Goal: Information Seeking & Learning: Learn about a topic

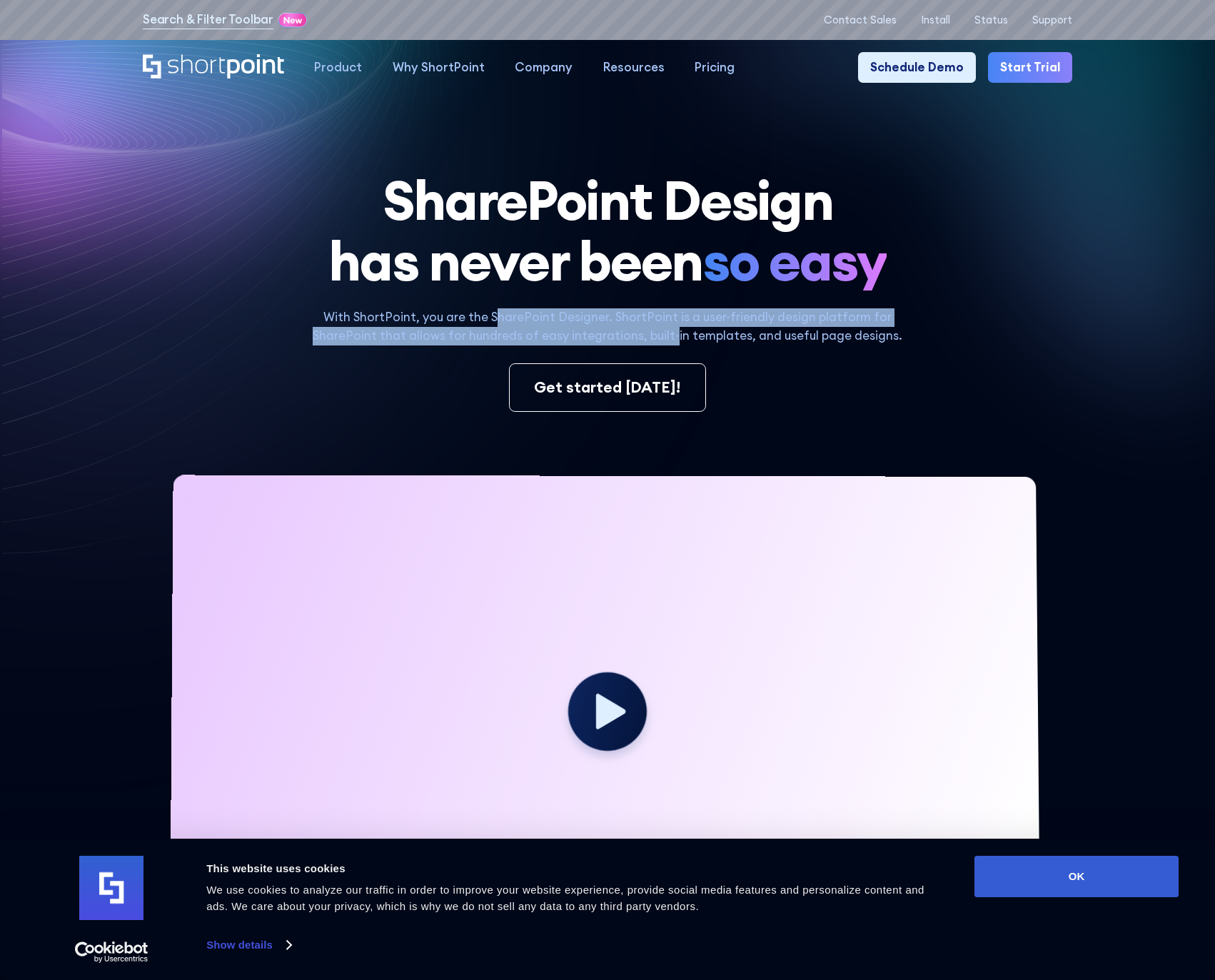
drag, startPoint x: 500, startPoint y: 323, endPoint x: 674, endPoint y: 344, distance: 175.3
click at [675, 344] on p "With ShortPoint, you are the SharePoint Designer. ShortPoint is a user-friendly…" at bounding box center [607, 327] width 615 height 37
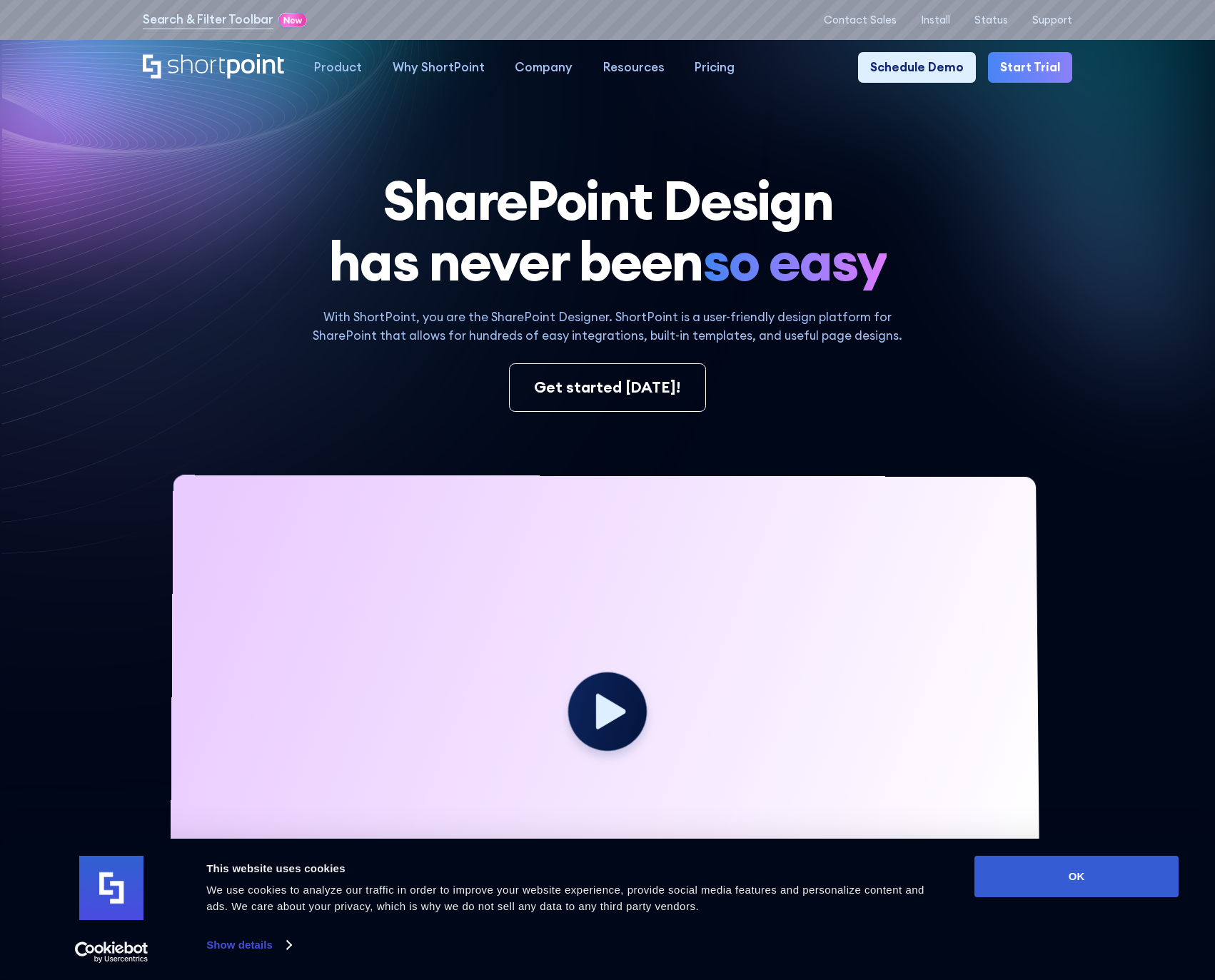
click at [680, 340] on p "With ShortPoint, you are the SharePoint Designer. ShortPoint is a user-friendly…" at bounding box center [607, 327] width 615 height 37
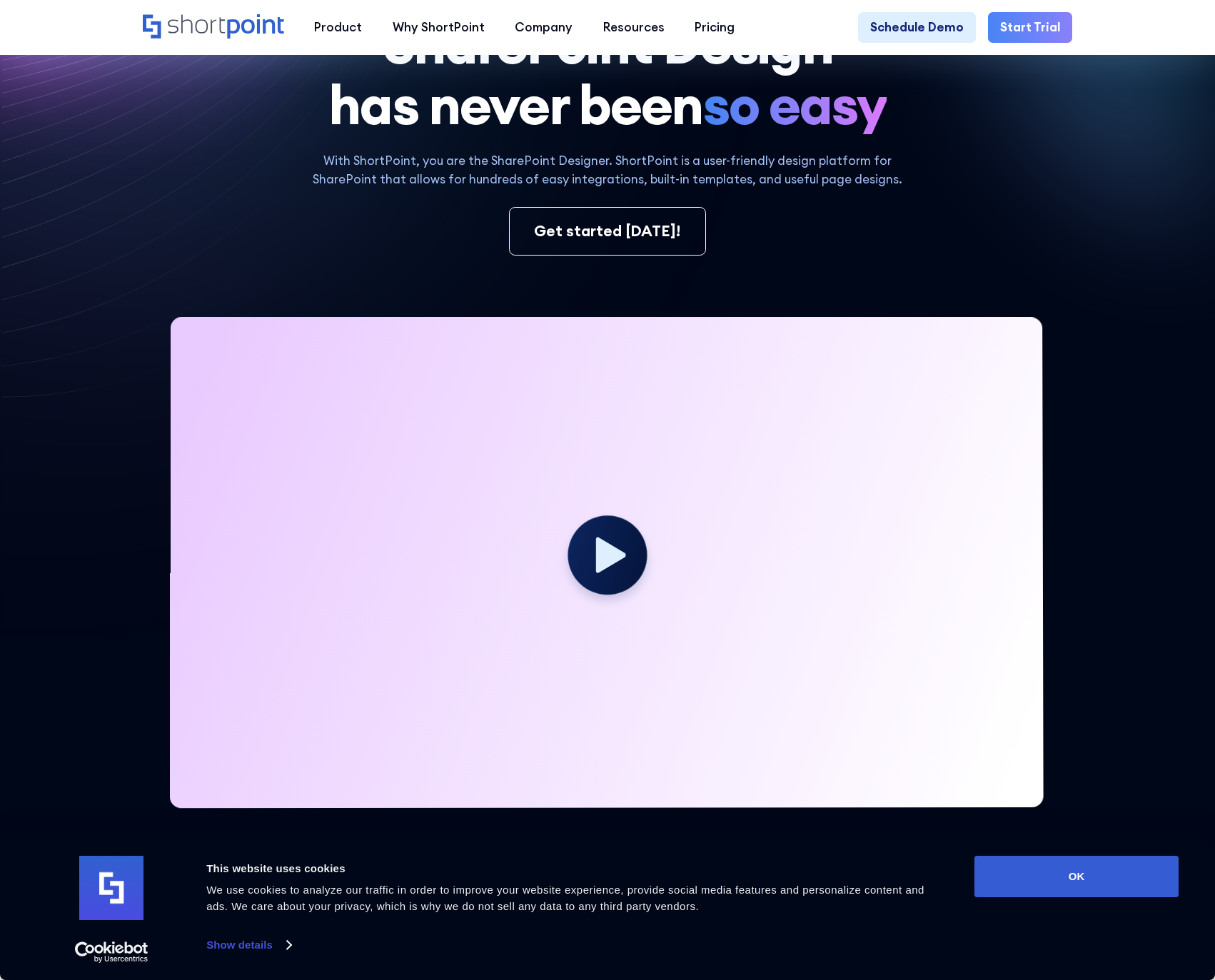
scroll to position [167, 0]
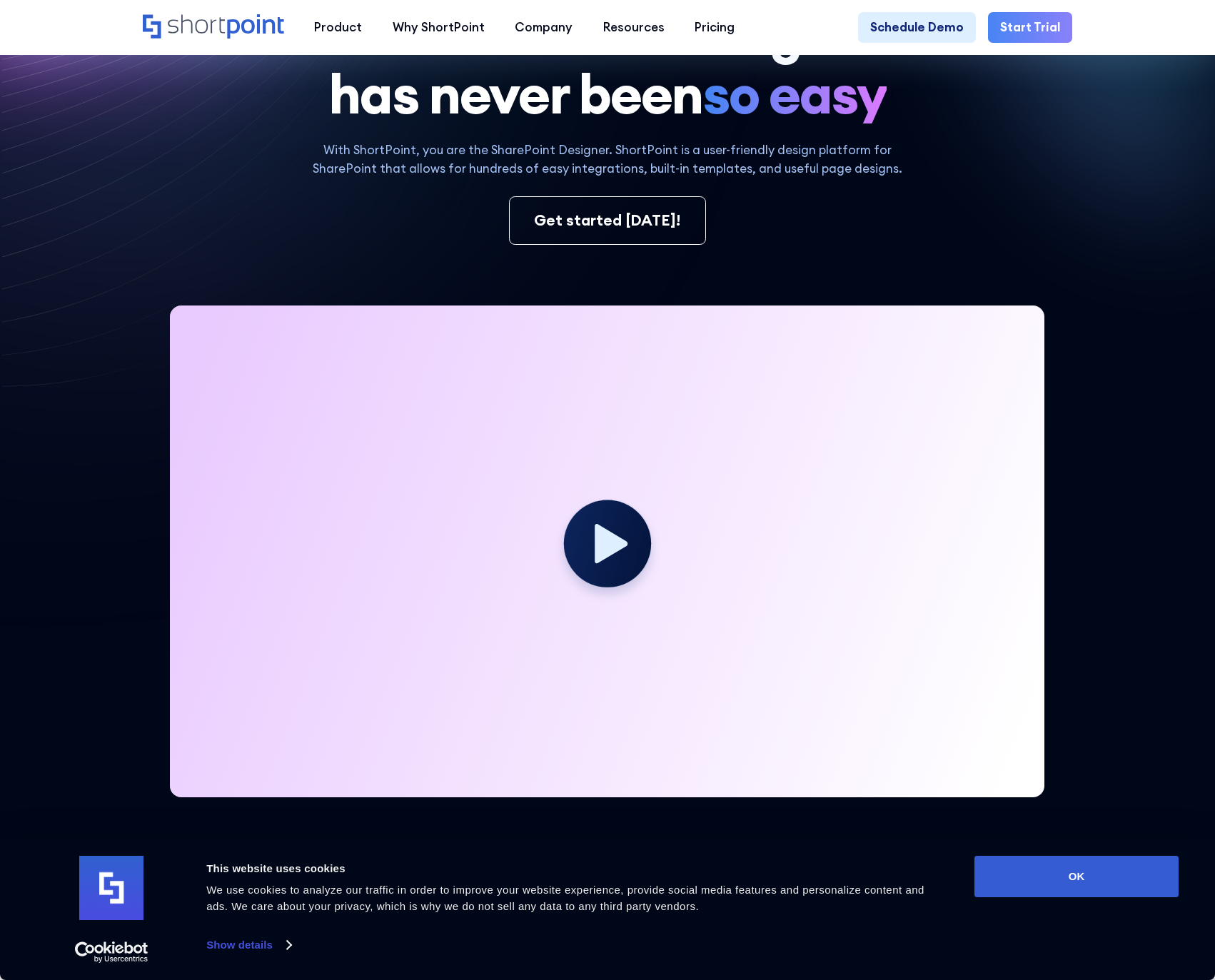
click at [590, 547] on circle at bounding box center [607, 543] width 87 height 87
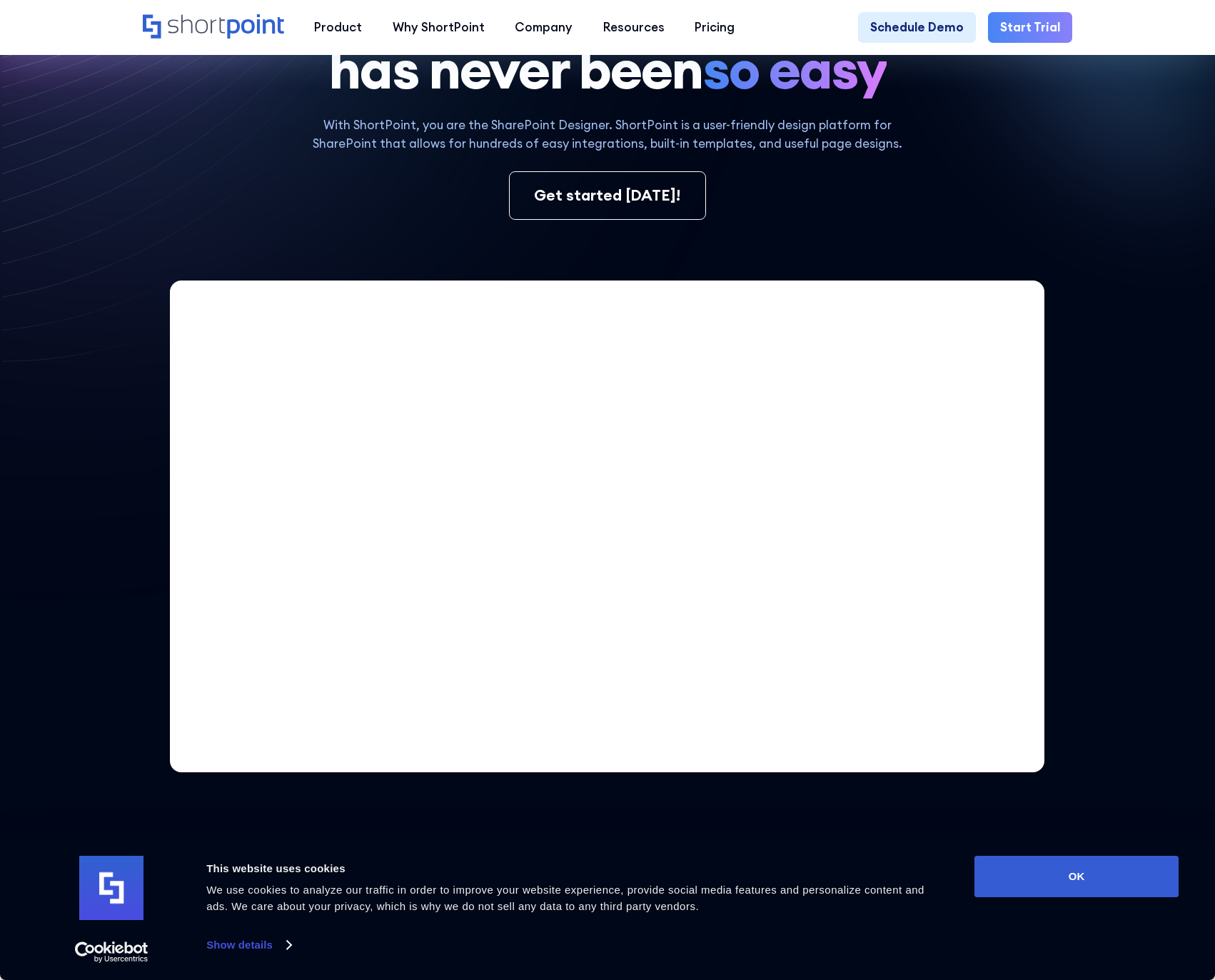
scroll to position [0, 0]
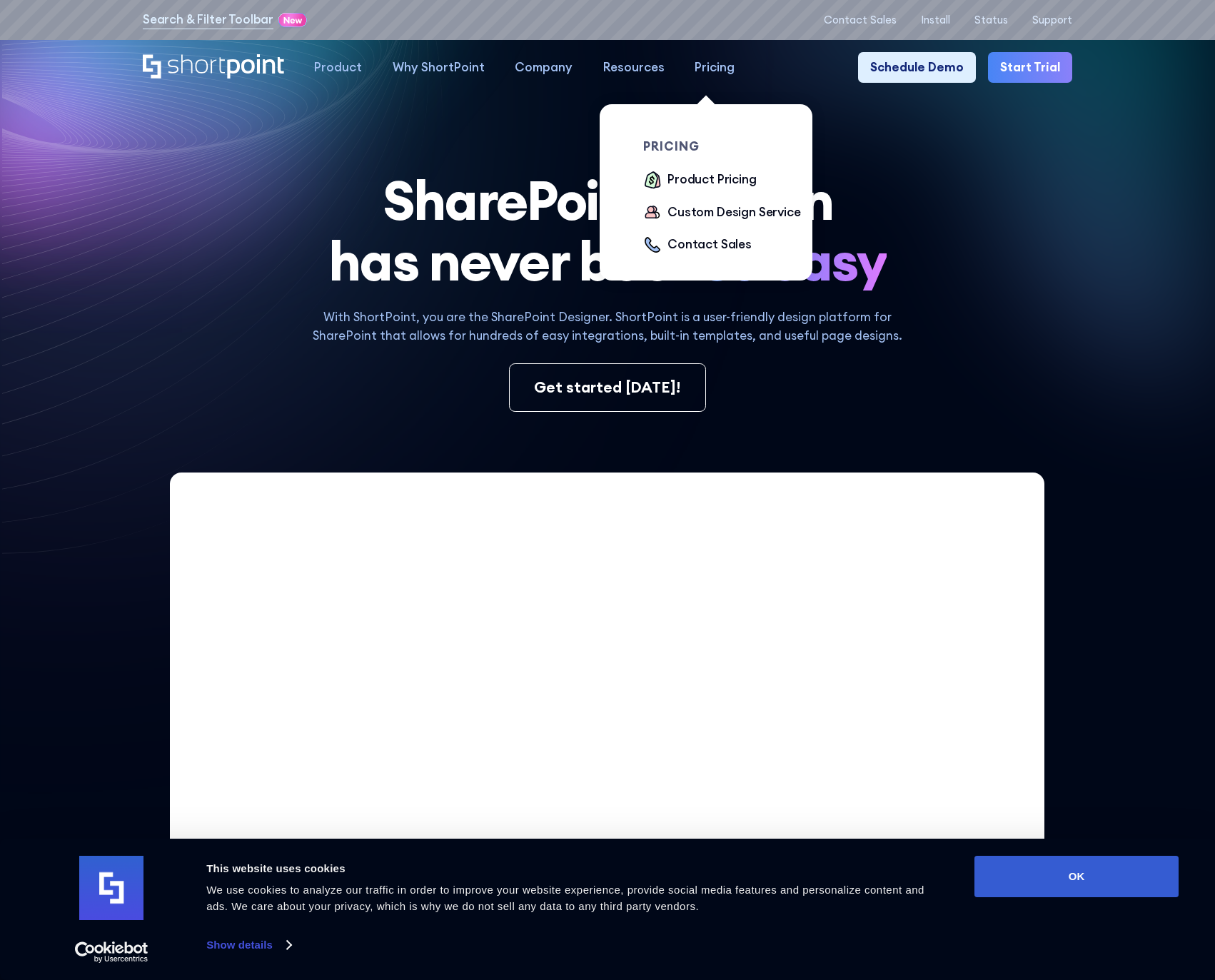
click at [708, 69] on div "Pricing" at bounding box center [715, 68] width 40 height 18
click at [683, 183] on div "Product Pricing" at bounding box center [711, 179] width 88 height 18
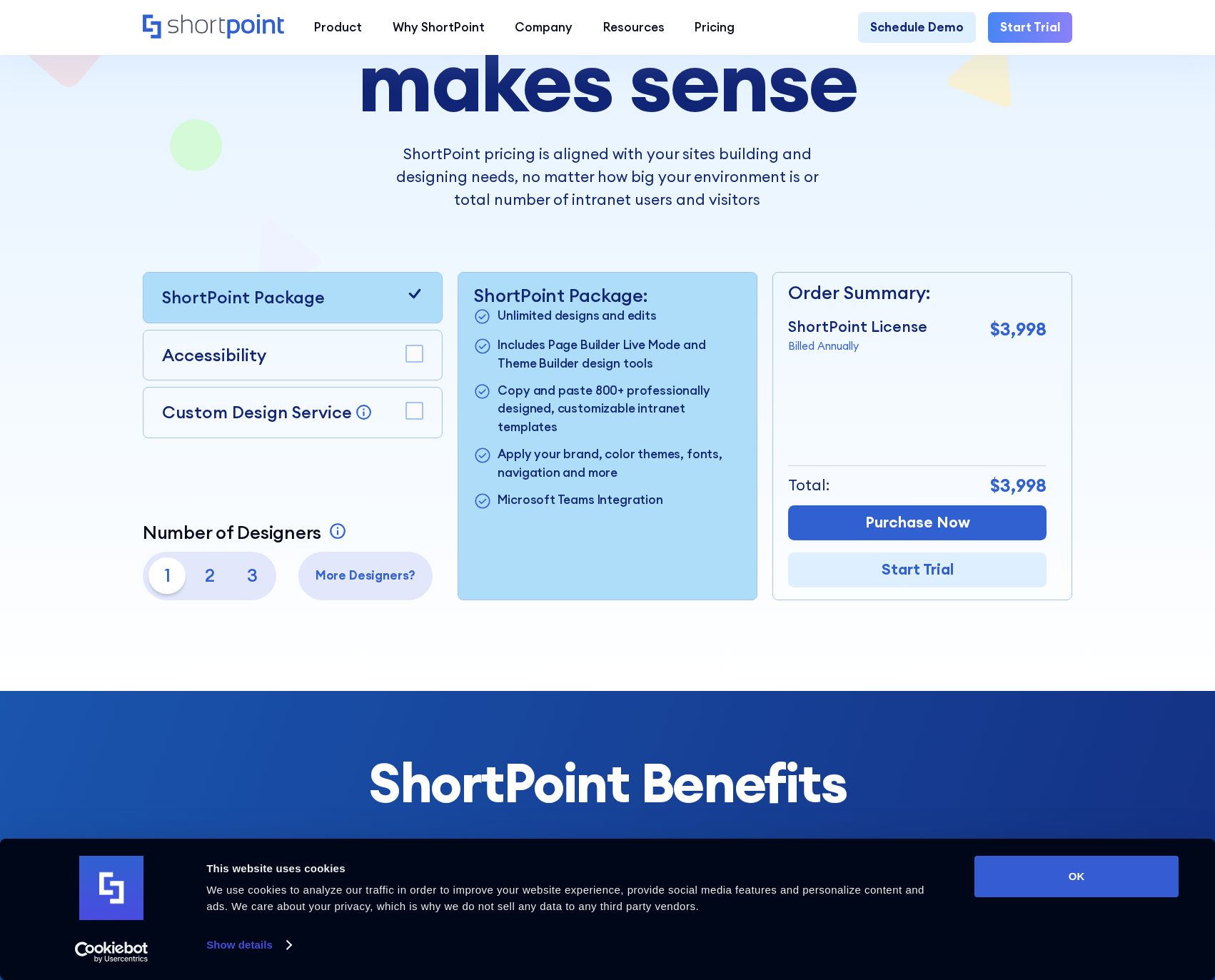
scroll to position [218, 0]
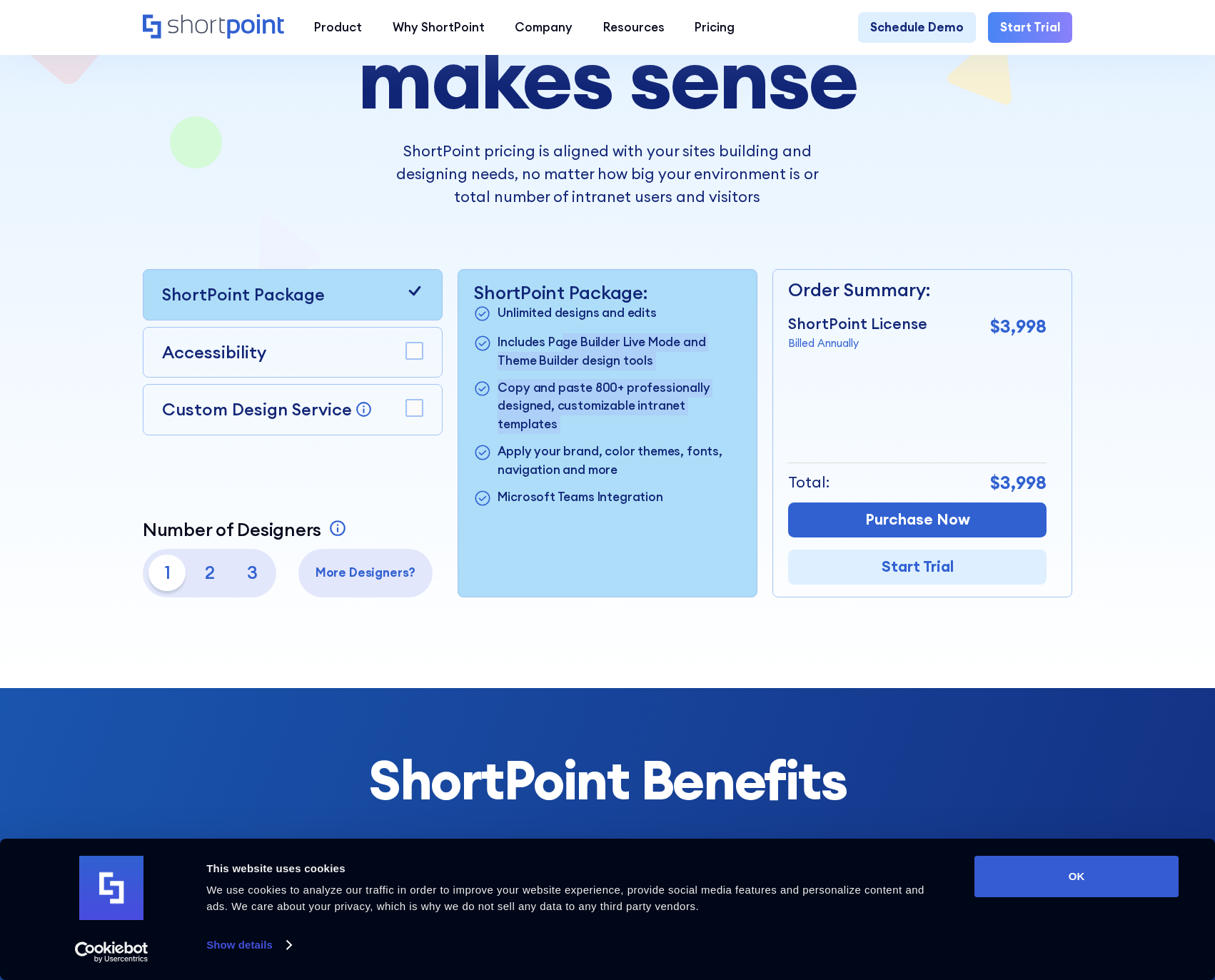
drag, startPoint x: 560, startPoint y: 340, endPoint x: 656, endPoint y: 416, distance: 122.4
click at [656, 418] on ul "Unlimited designs and edits Includes Page Builder Live Mode and Theme Builder d…" at bounding box center [607, 406] width 267 height 204
click at [656, 416] on ul "Unlimited designs and edits Includes Page Builder Live Mode and Theme Builder d…" at bounding box center [607, 406] width 267 height 204
click at [412, 359] on rect at bounding box center [414, 351] width 17 height 17
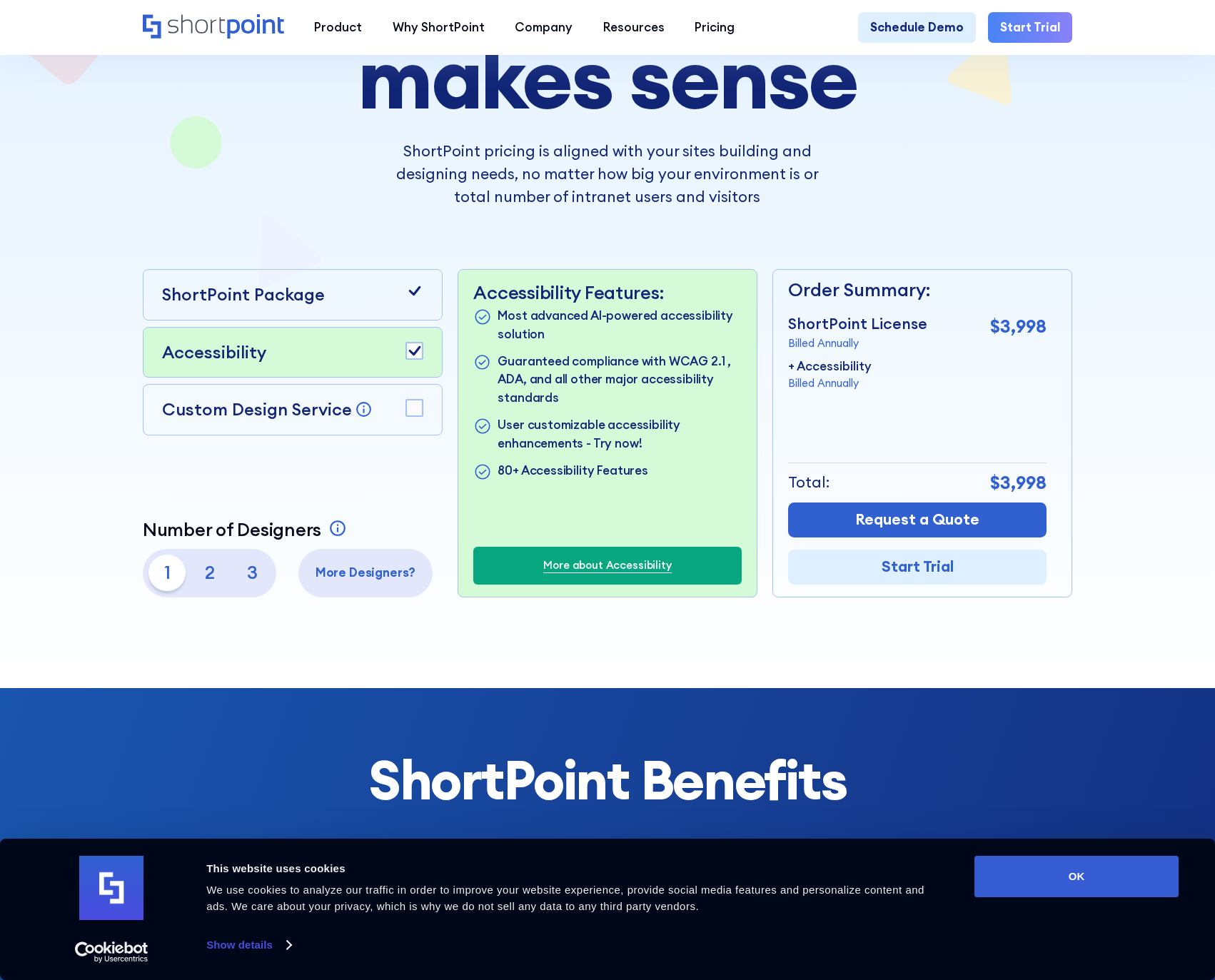
click at [521, 314] on p "Most advanced AI-powered accessibility solution" at bounding box center [619, 325] width 243 height 37
click at [420, 402] on rect at bounding box center [414, 407] width 17 height 17
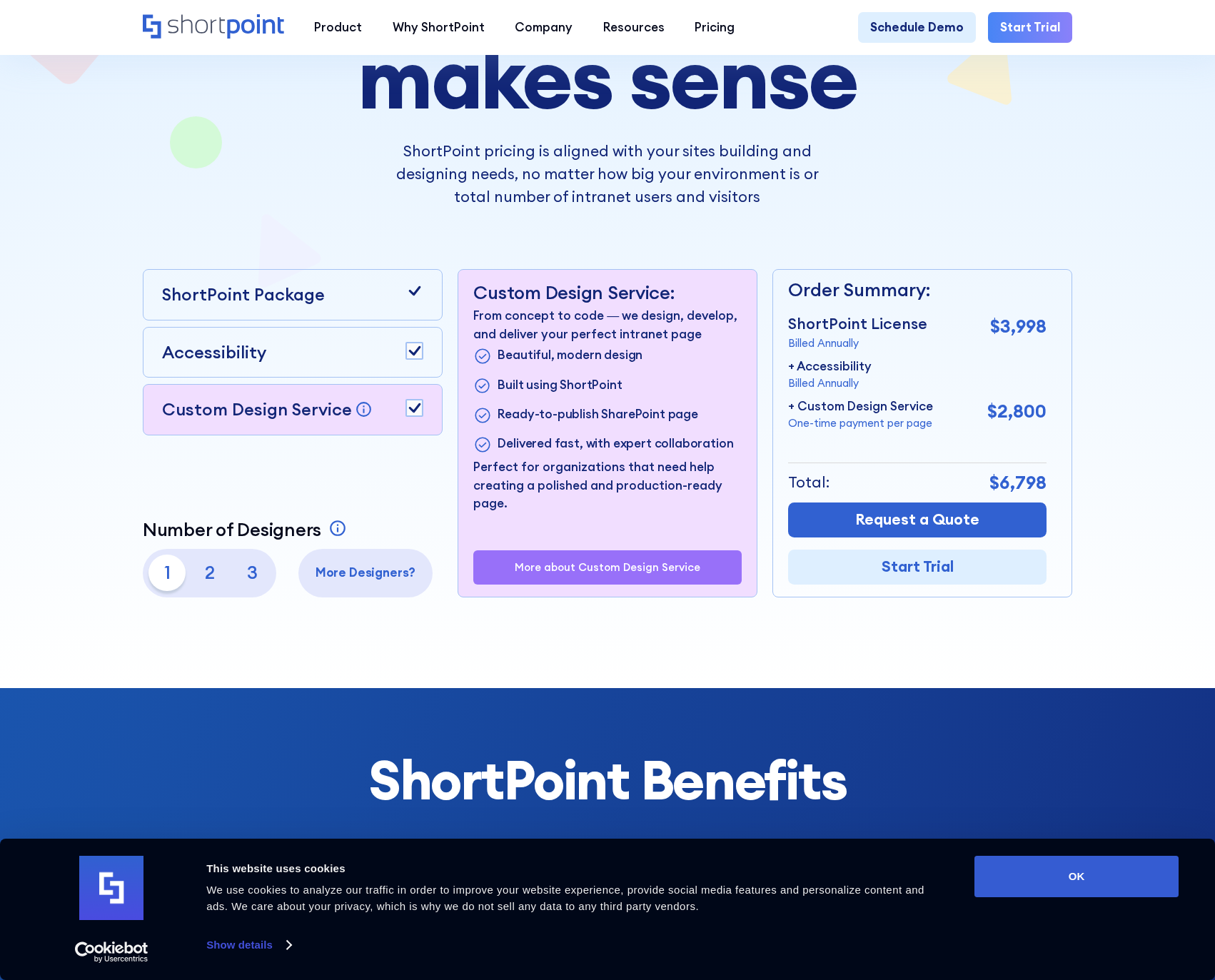
click at [420, 402] on rect at bounding box center [414, 407] width 17 height 17
click at [417, 357] on rect at bounding box center [414, 351] width 17 height 17
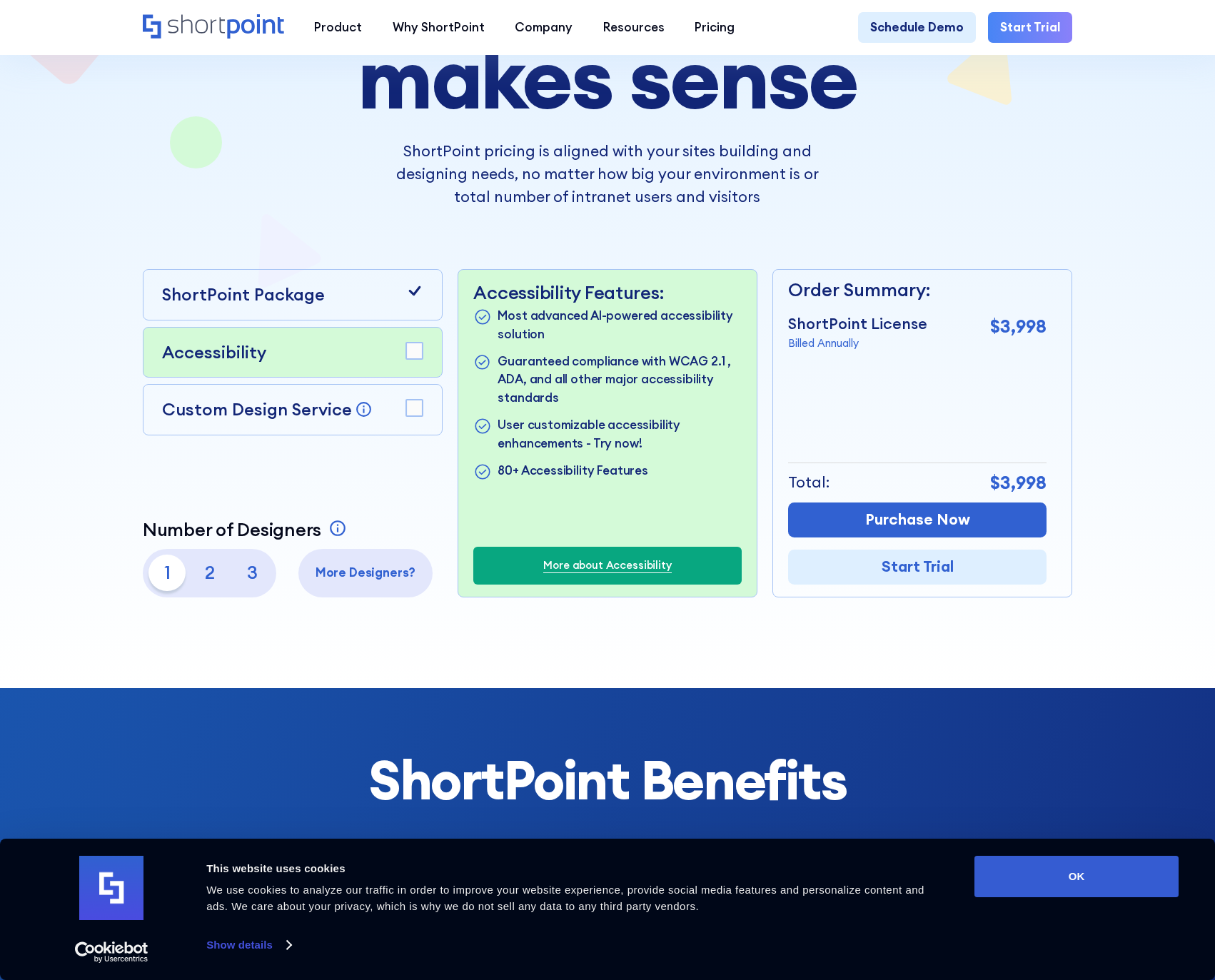
click at [417, 357] on rect at bounding box center [414, 351] width 17 height 17
click at [413, 426] on div "Custom Design Service Bring your dream design to life with our Custom Design Se…" at bounding box center [292, 410] width 300 height 52
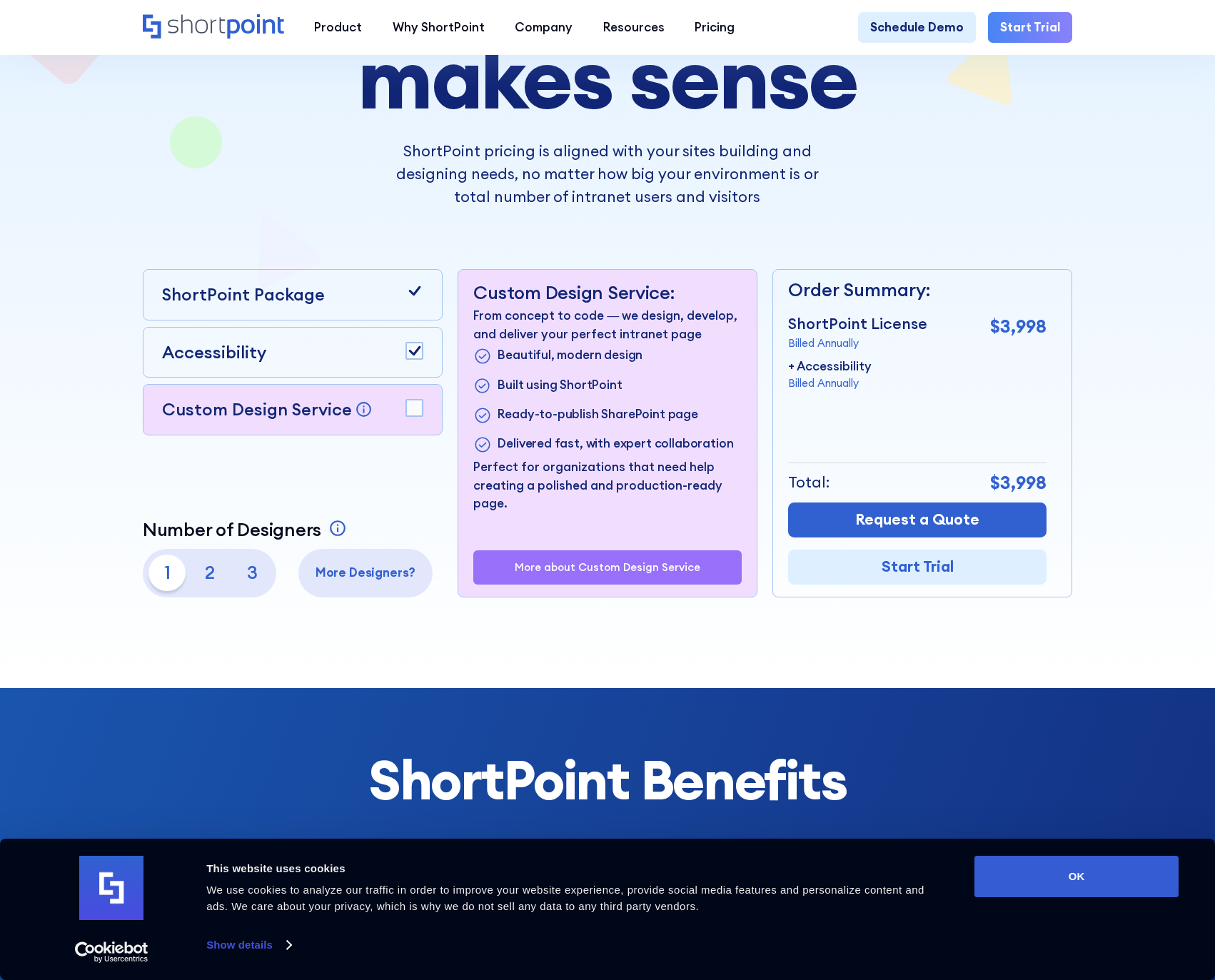
click at [419, 406] on rect at bounding box center [414, 407] width 17 height 17
click at [249, 580] on p "3" at bounding box center [252, 573] width 37 height 37
click at [205, 579] on p "2" at bounding box center [209, 573] width 37 height 37
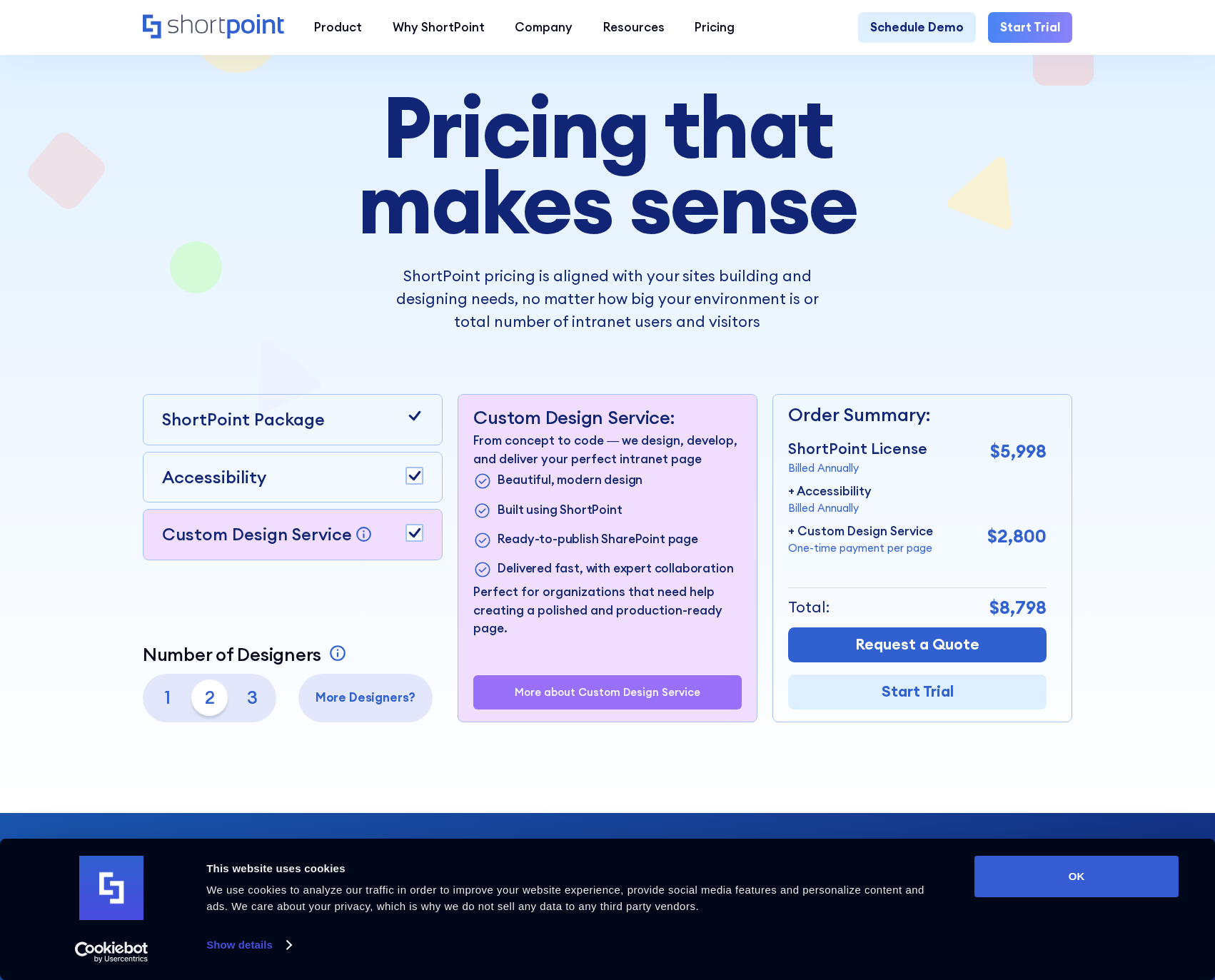
scroll to position [94, 0]
click at [503, 420] on p "Custom Design Service:" at bounding box center [607, 417] width 267 height 22
click at [559, 183] on h1 "Pricing that makes sense" at bounding box center [607, 164] width 683 height 151
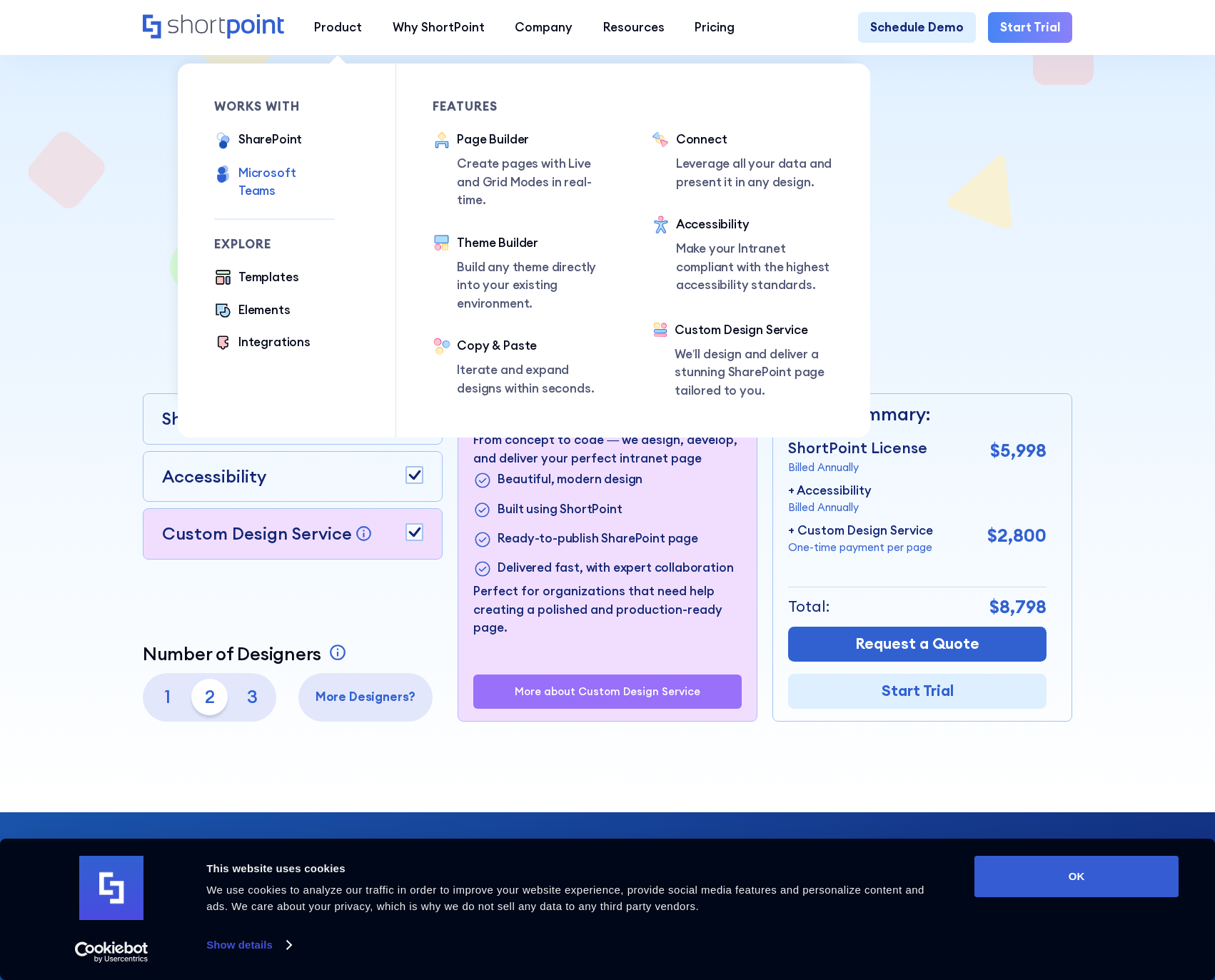
click at [273, 173] on div "Microsoft Teams" at bounding box center [286, 182] width 96 height 37
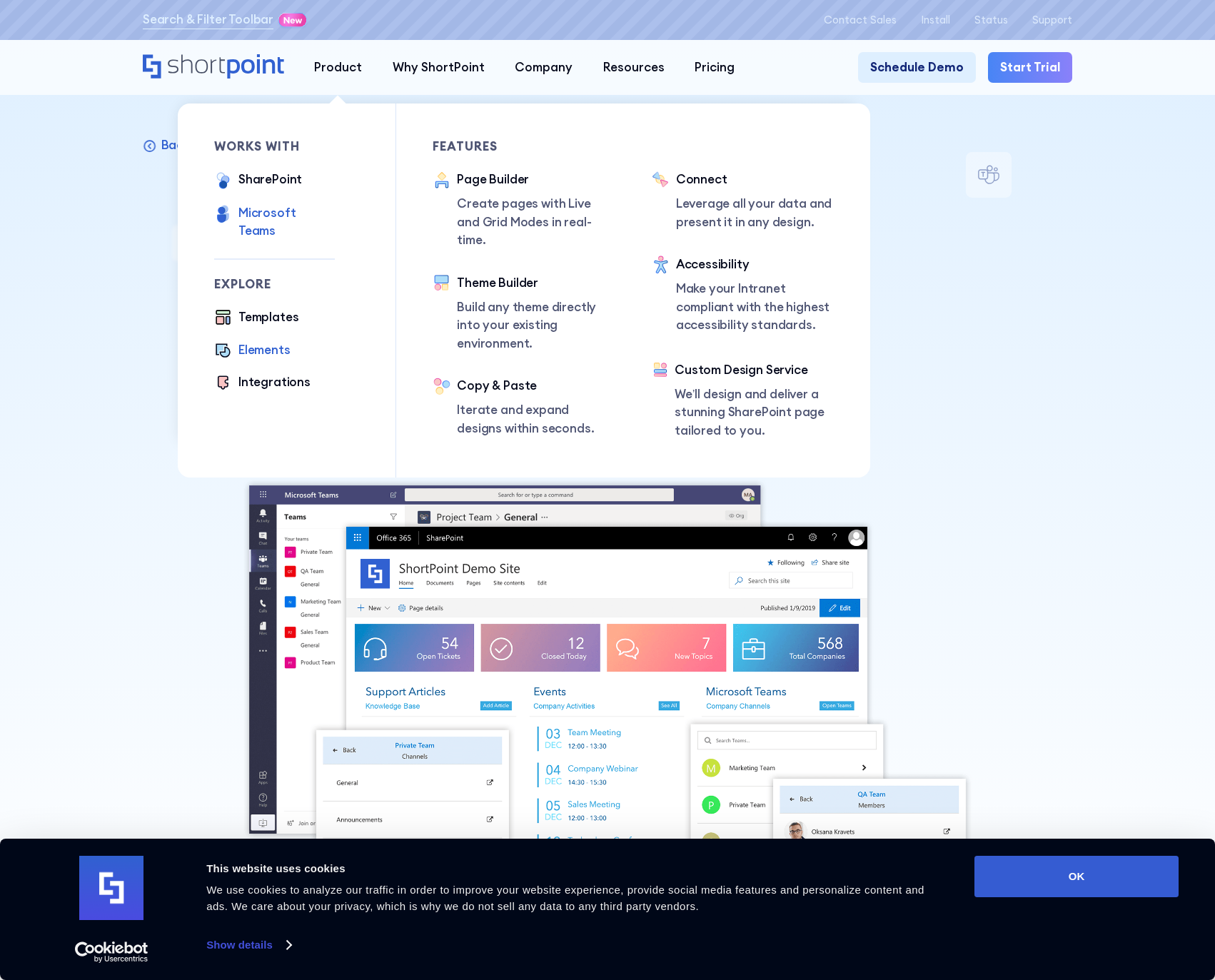
click at [275, 341] on div "Elements" at bounding box center [264, 350] width 52 height 18
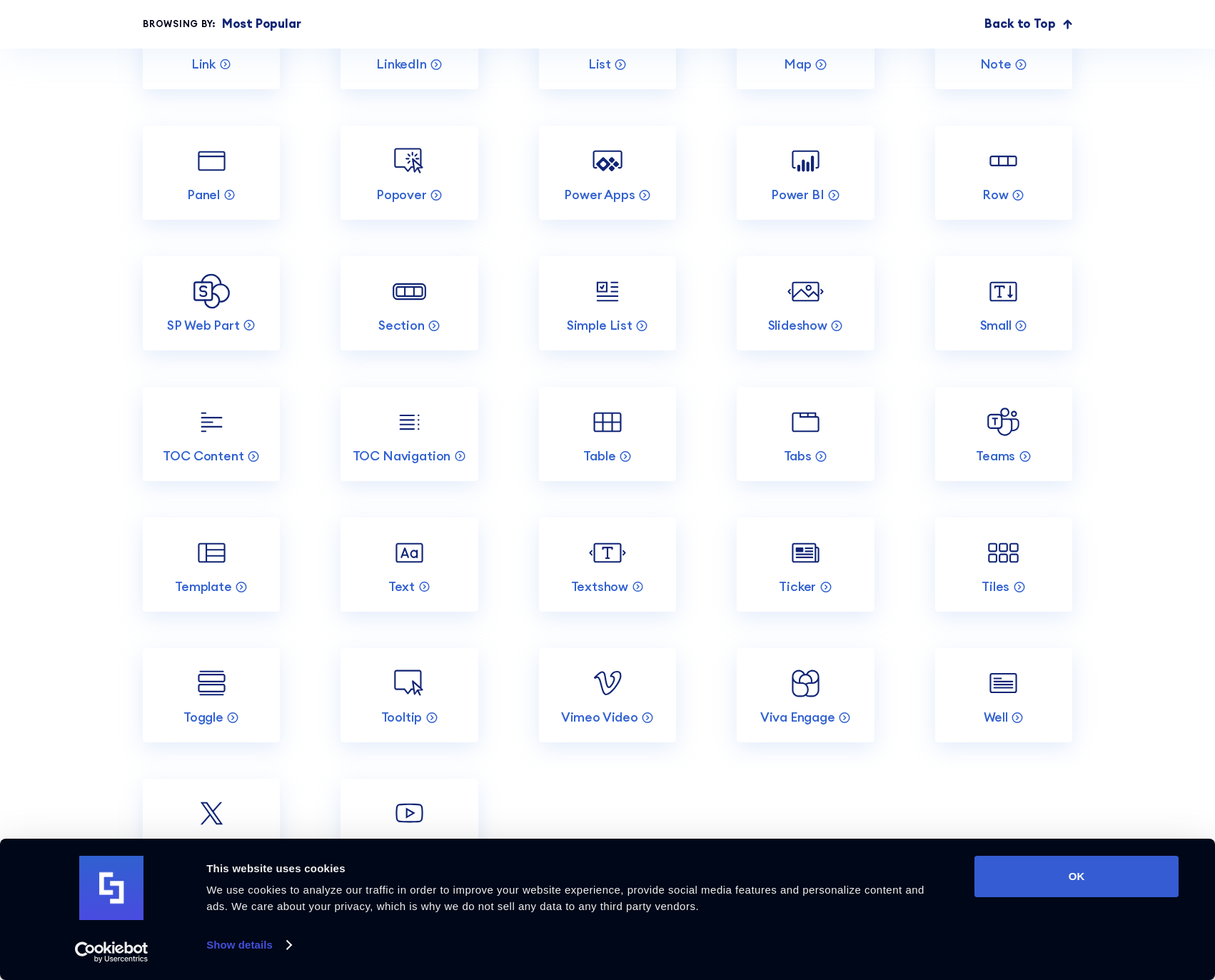
scroll to position [2480, 0]
click at [435, 166] on link "Popover" at bounding box center [409, 170] width 137 height 94
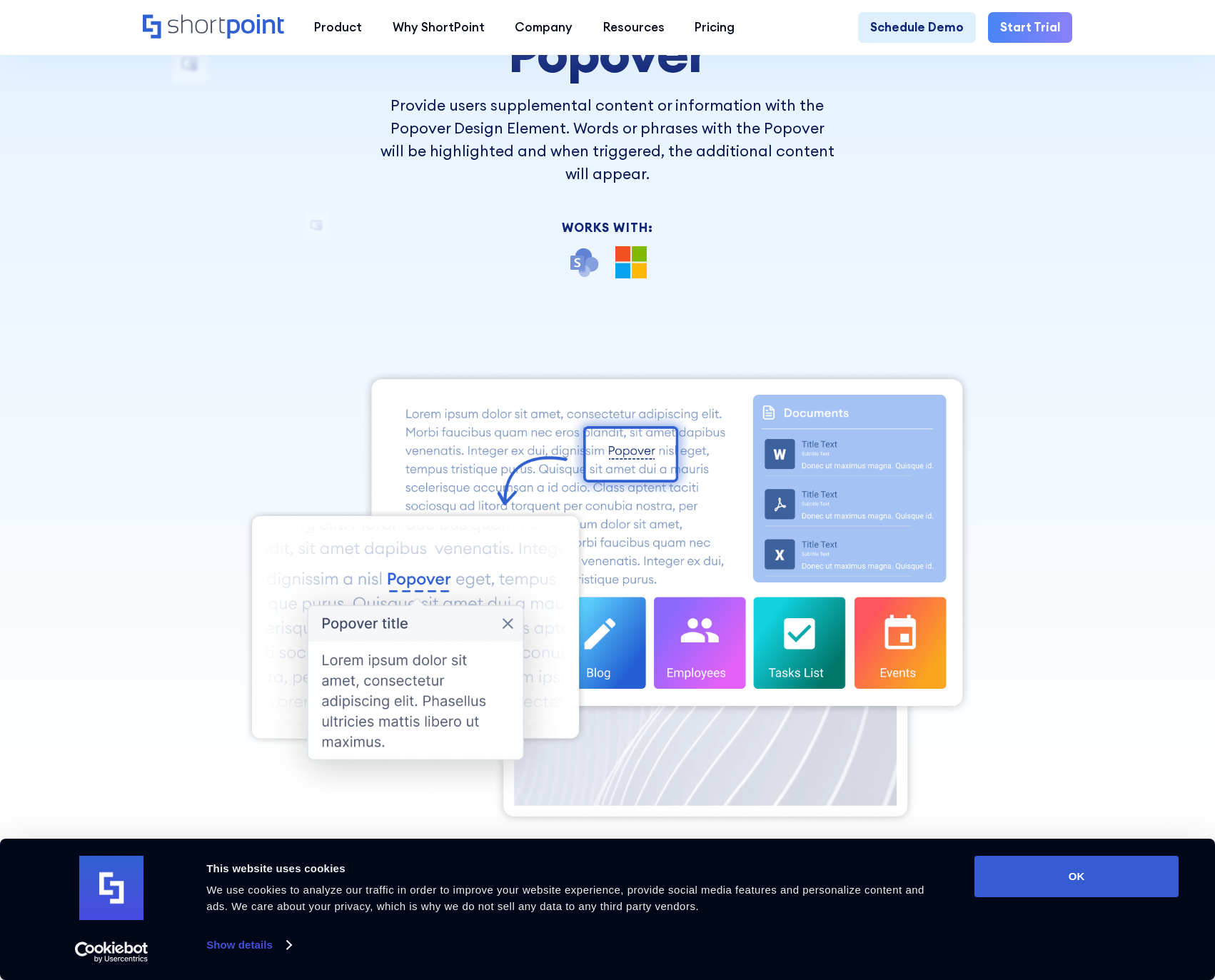
scroll to position [179, 0]
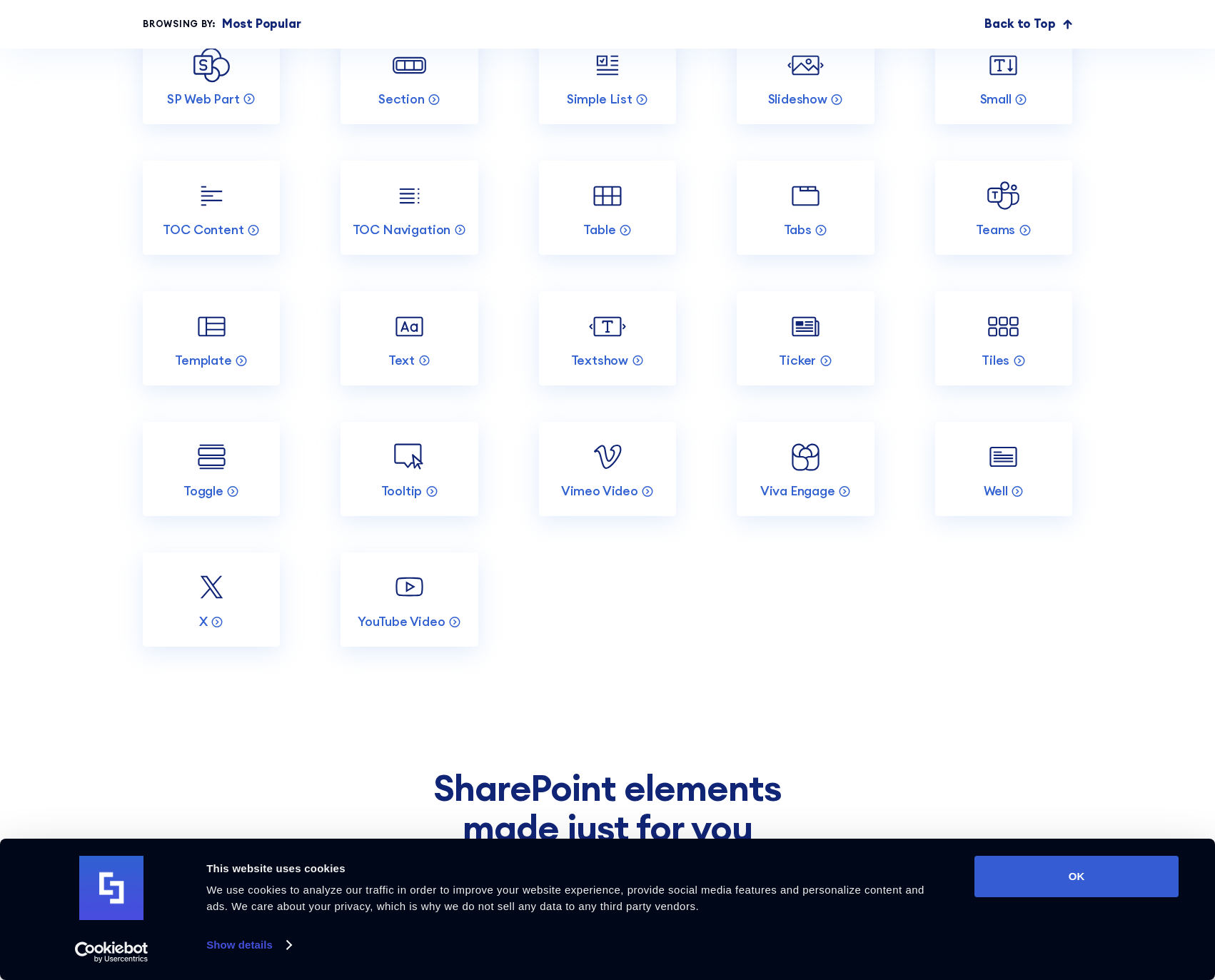
scroll to position [2707, 0]
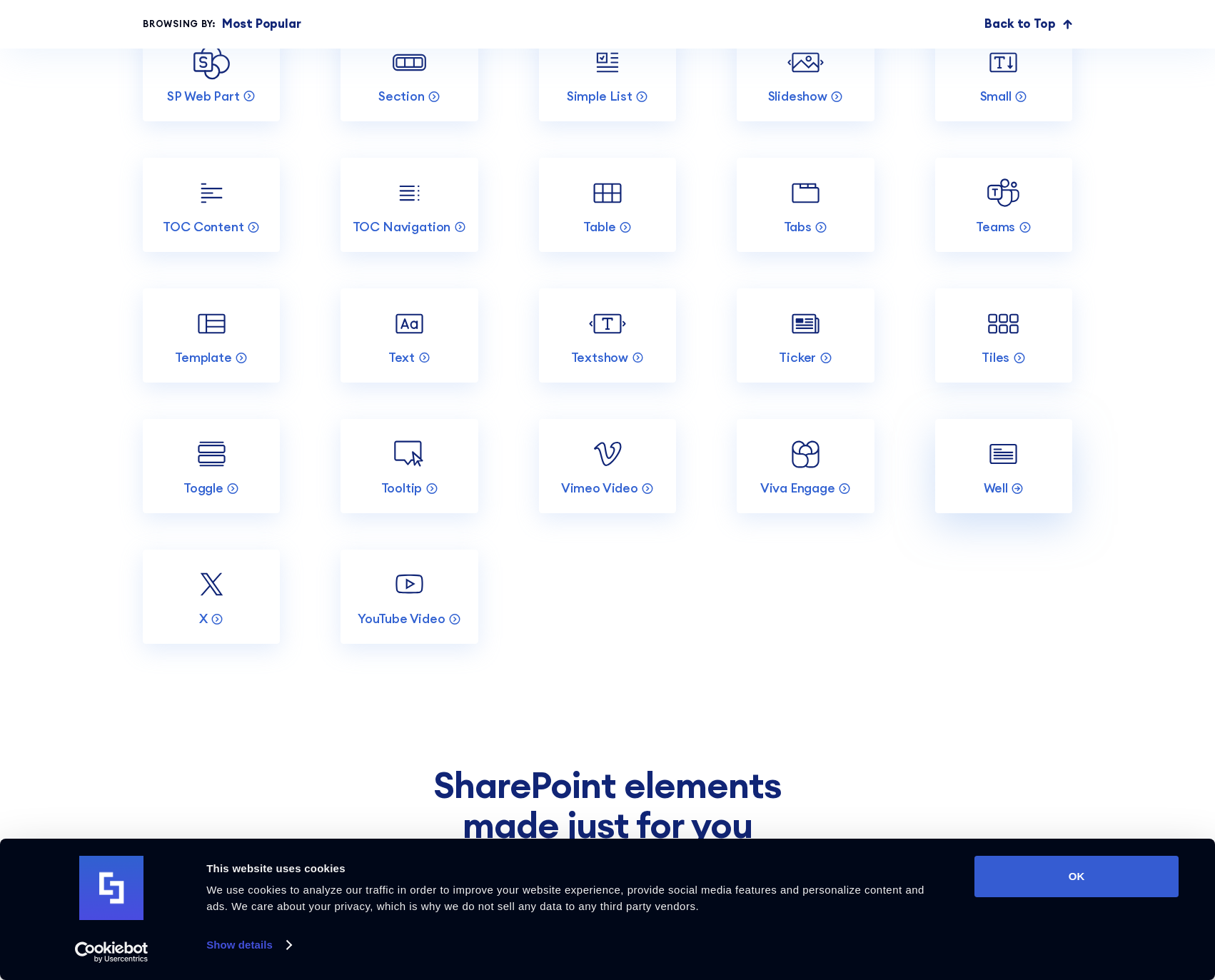
click at [1008, 470] on img at bounding box center [1003, 453] width 37 height 37
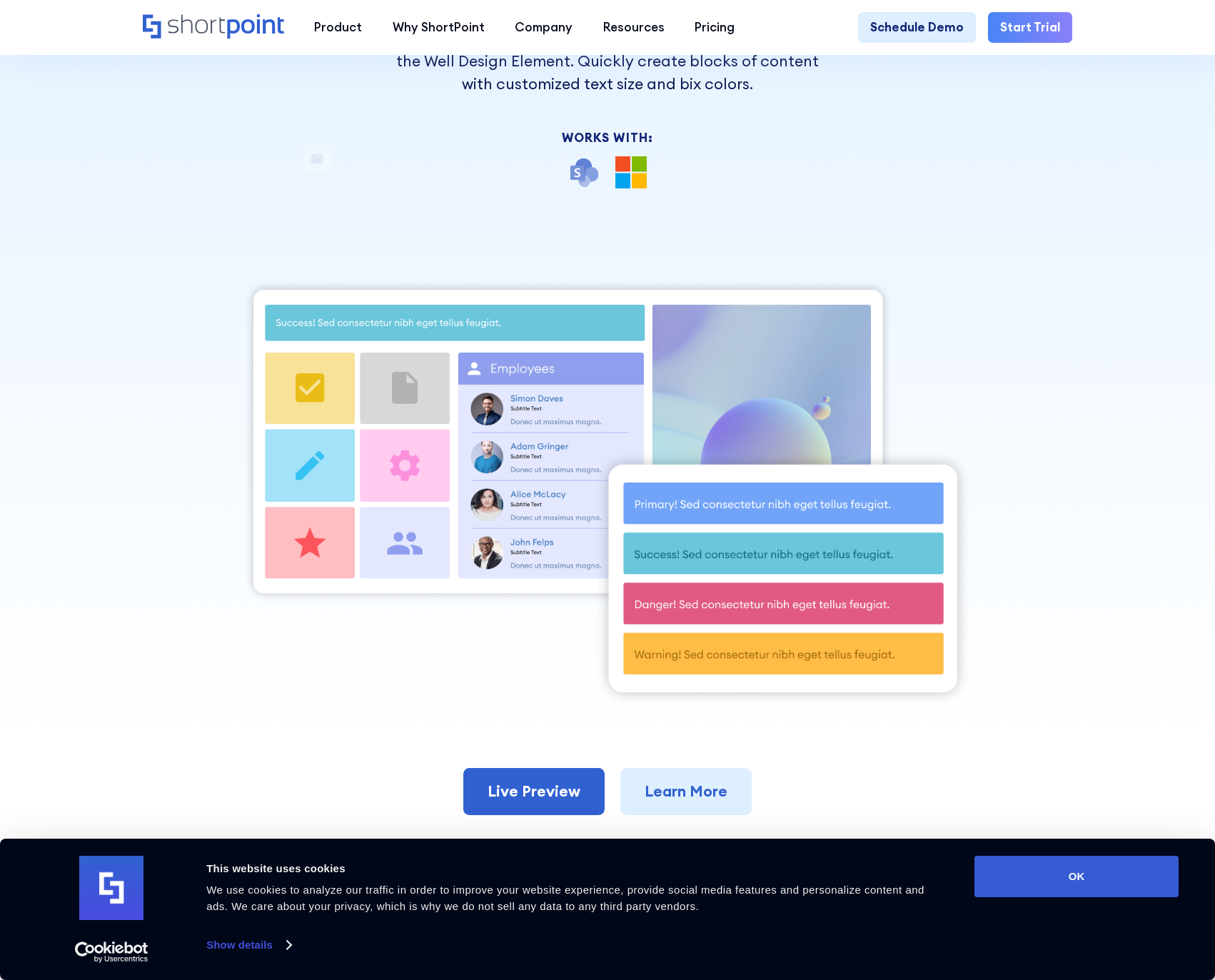
scroll to position [461, 0]
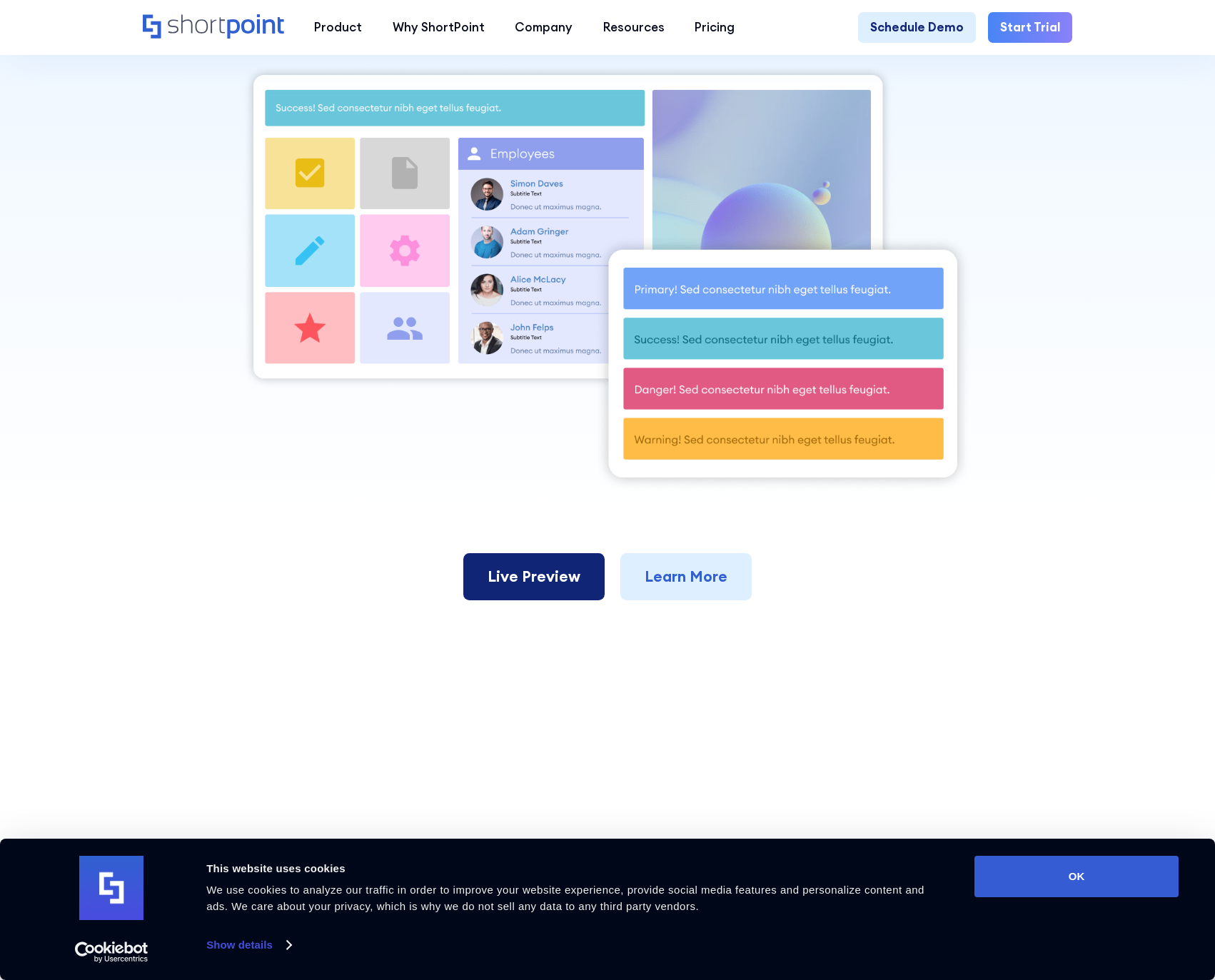
click at [534, 593] on link "Live Preview" at bounding box center [534, 576] width 142 height 47
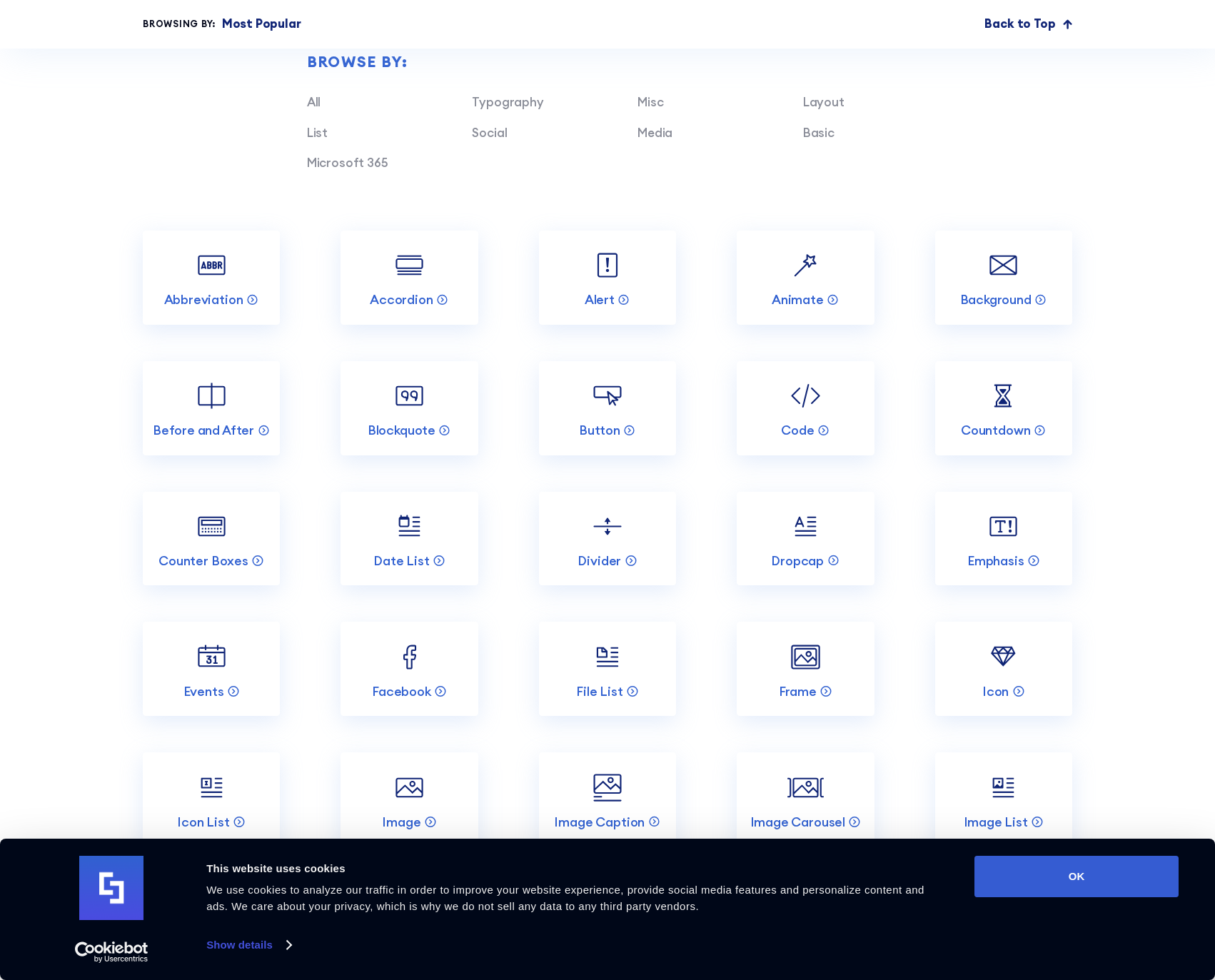
scroll to position [1523, 0]
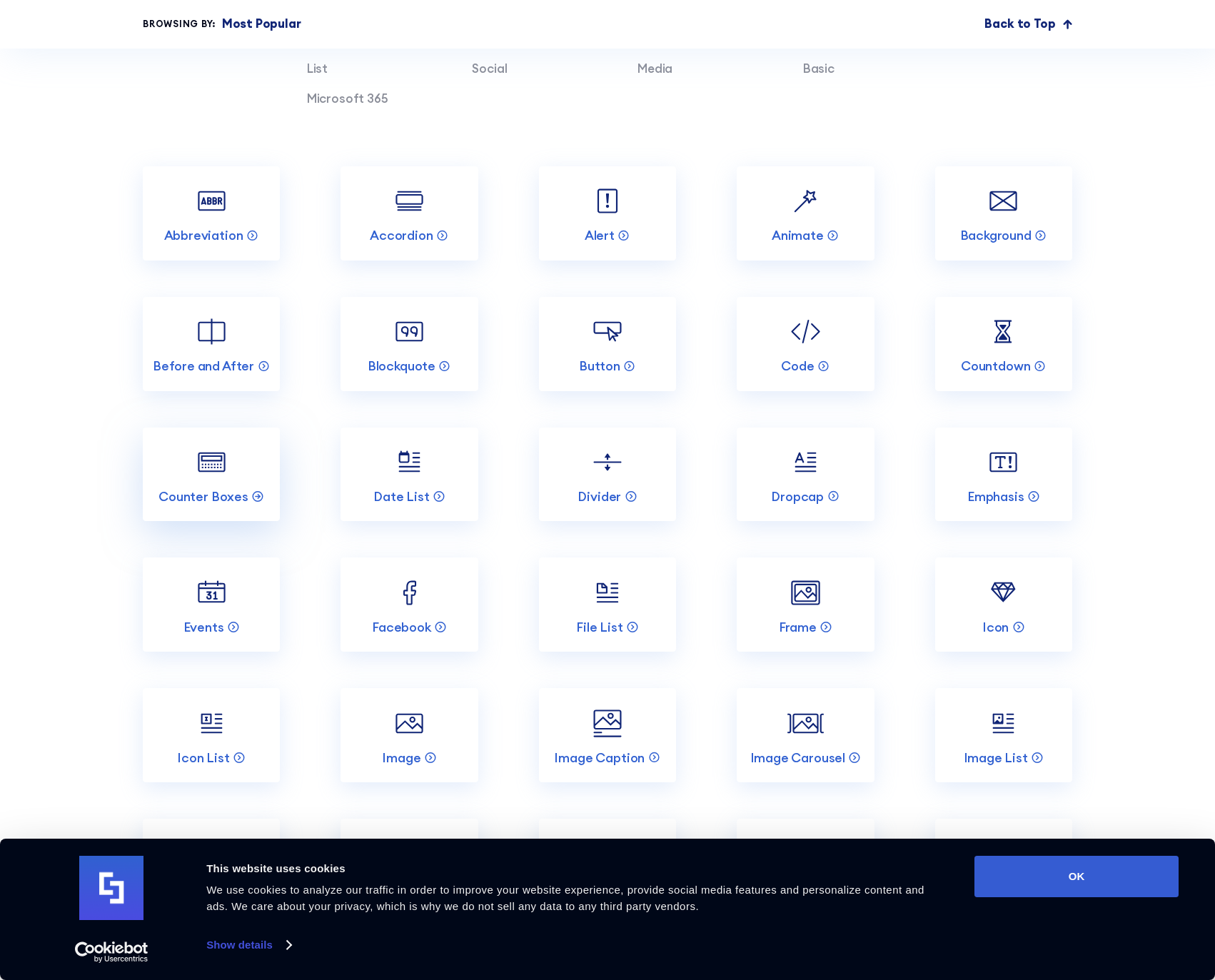
click at [208, 453] on img at bounding box center [212, 462] width 37 height 37
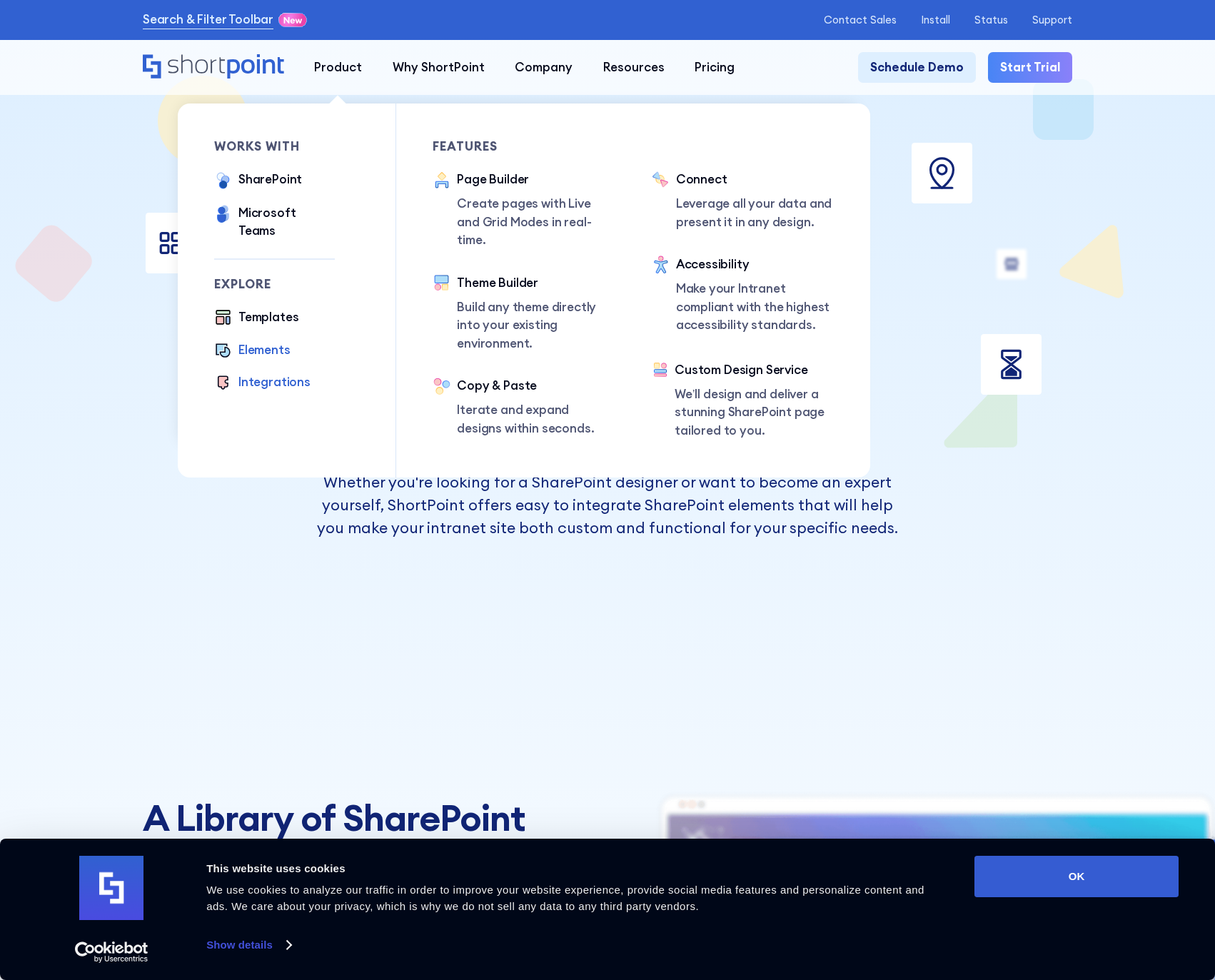
click at [269, 373] on div "Integrations" at bounding box center [275, 382] width 72 height 18
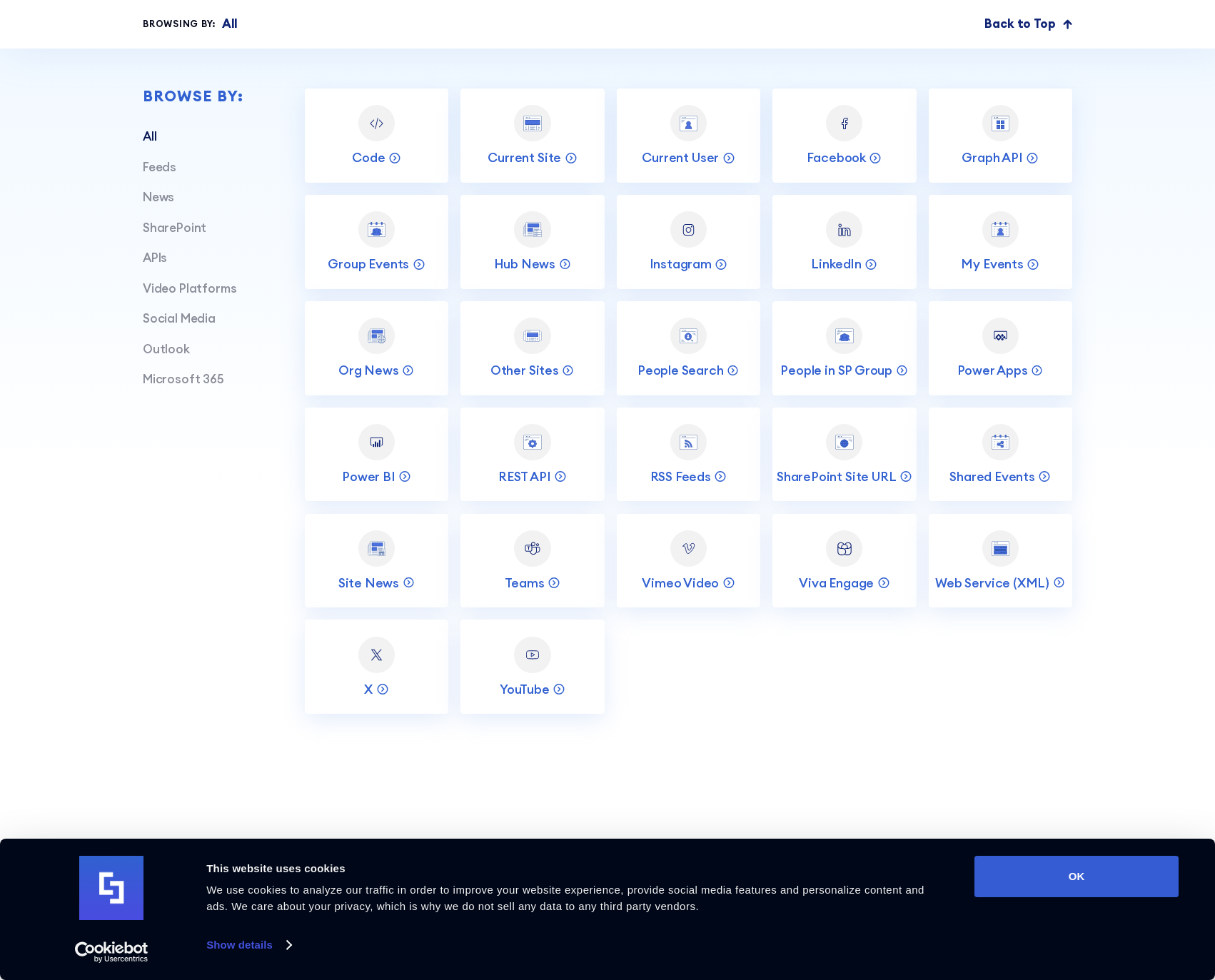
scroll to position [562, 0]
click at [169, 316] on link "Social Media" at bounding box center [179, 317] width 73 height 16
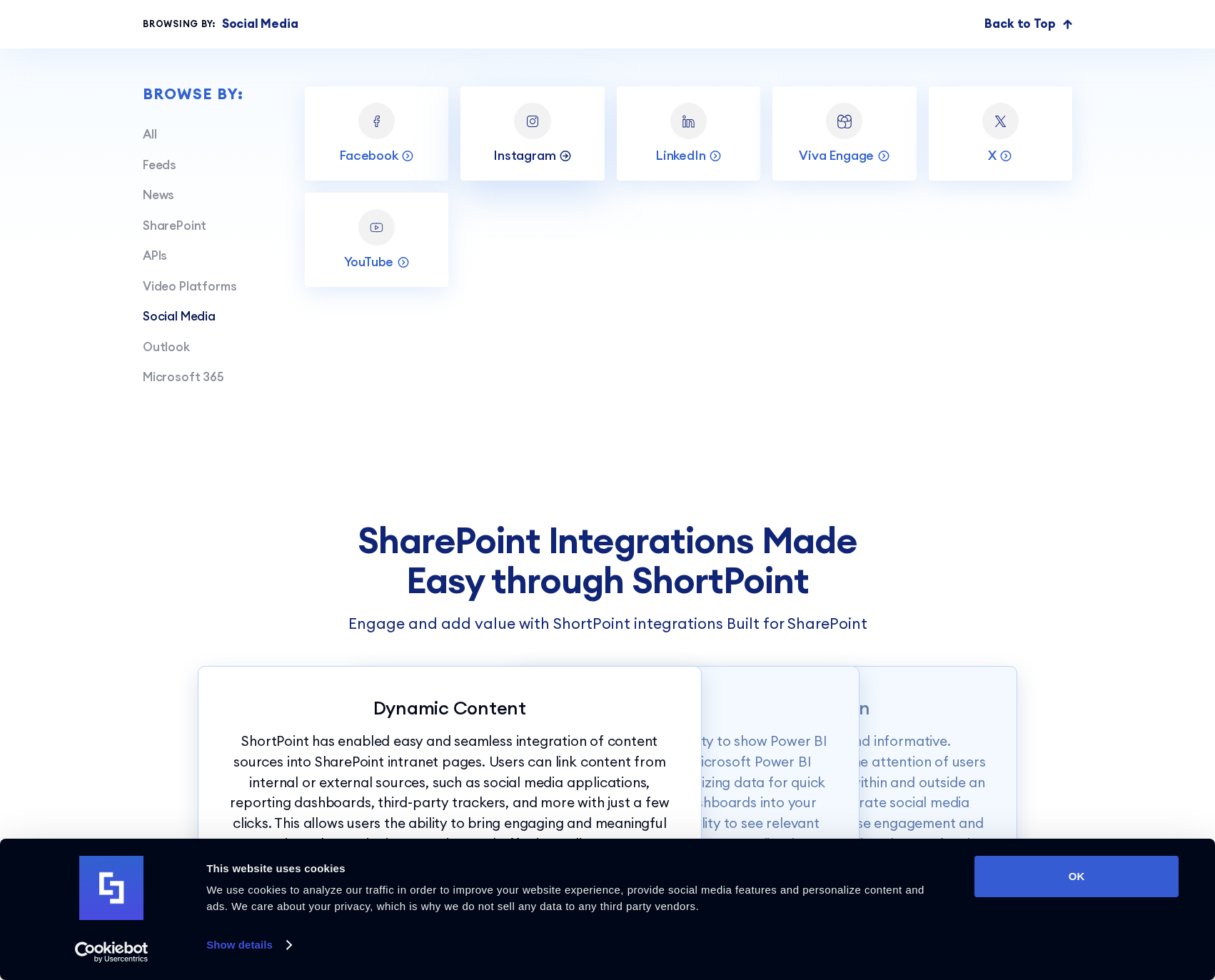
click at [529, 153] on p "Instagram" at bounding box center [524, 155] width 62 height 17
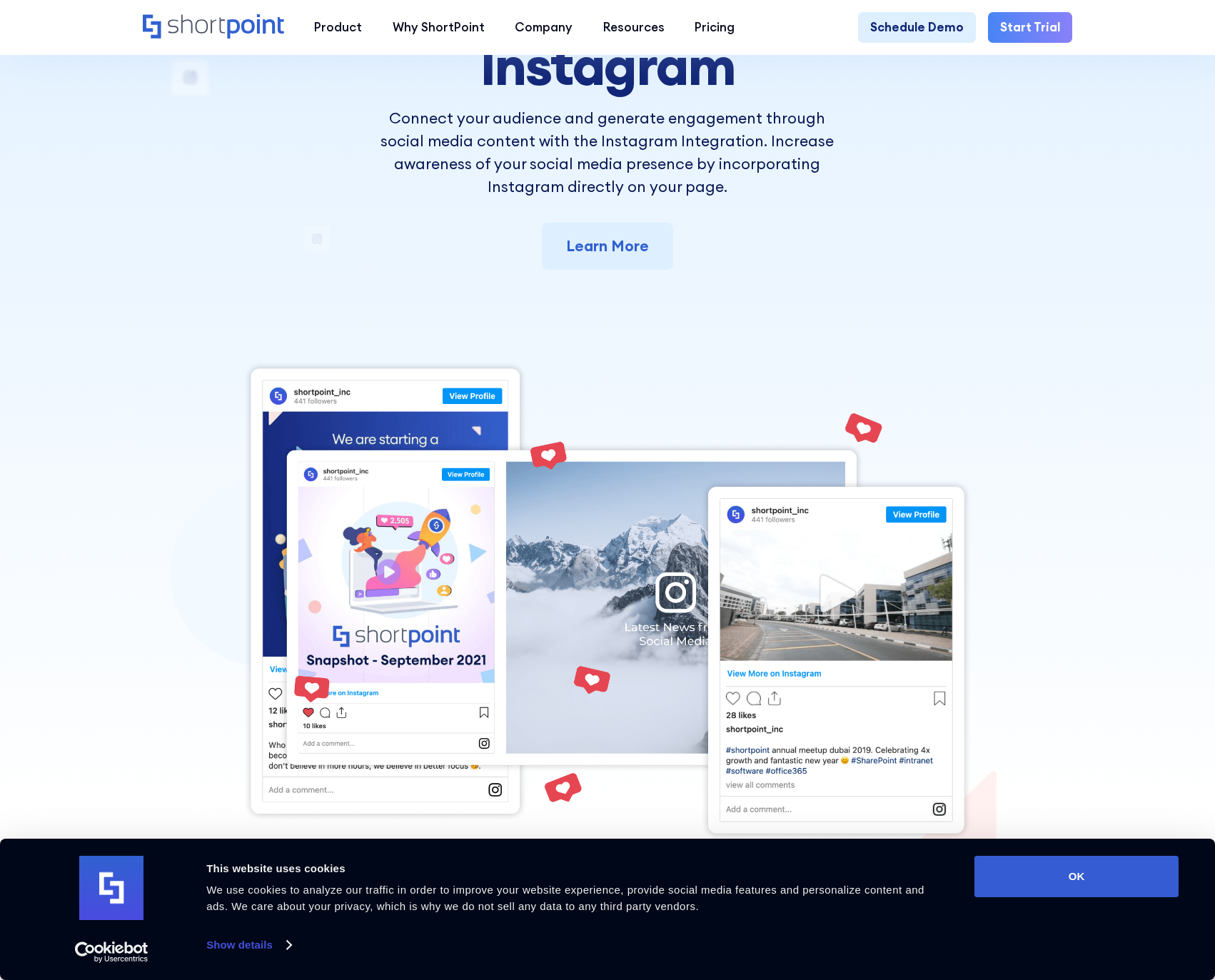
scroll to position [165, 0]
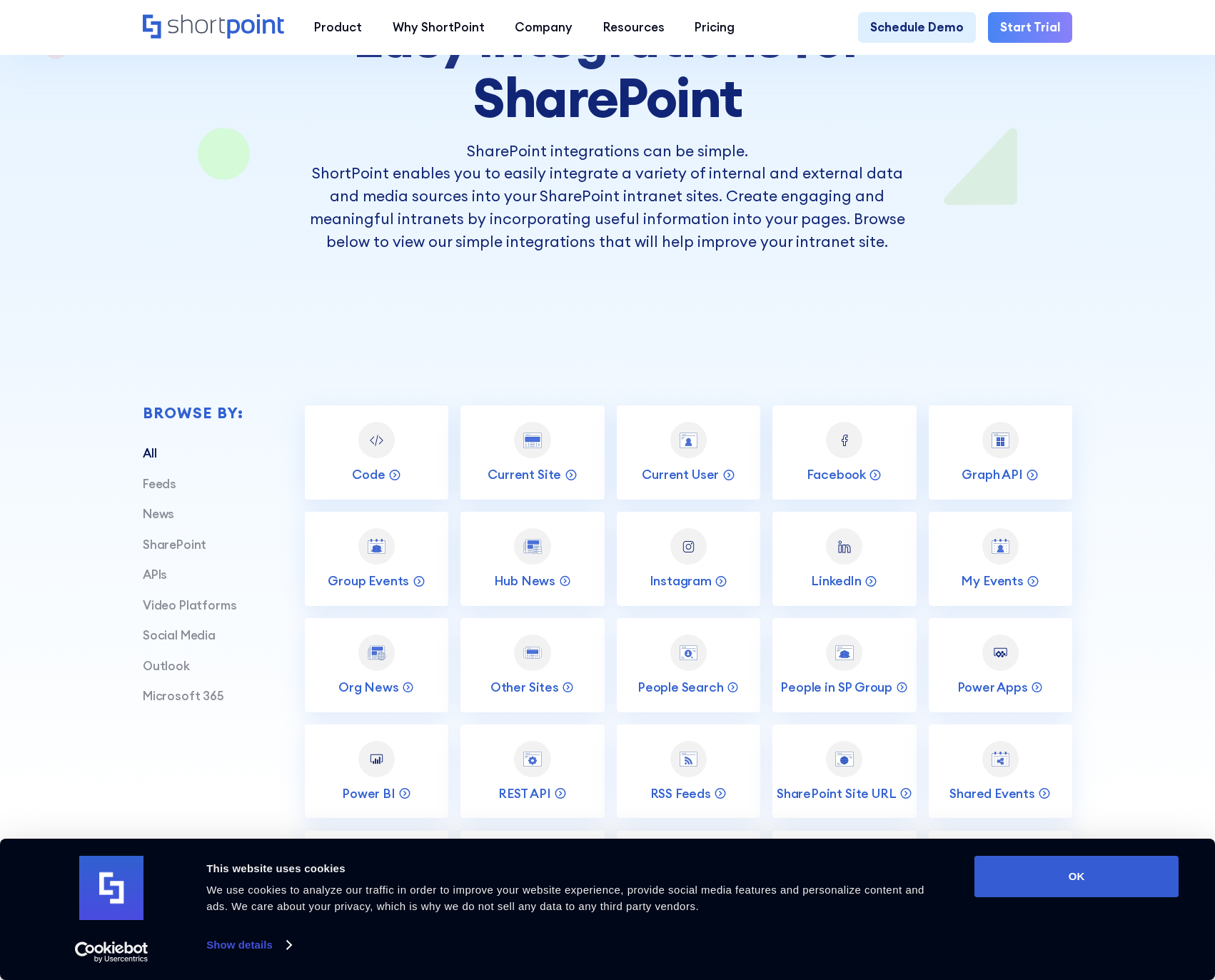
scroll to position [245, 0]
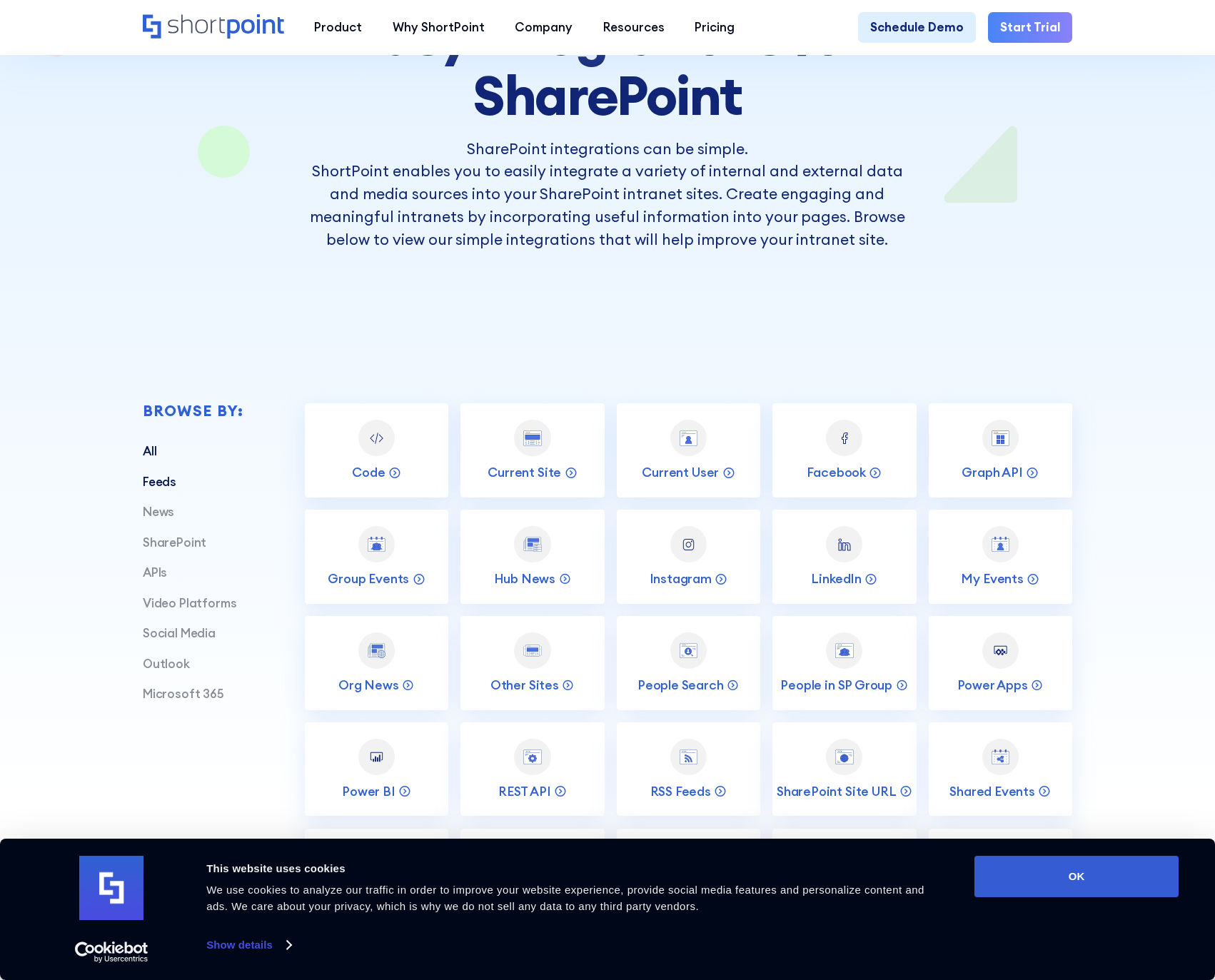
click at [170, 484] on link "Feeds" at bounding box center [159, 482] width 33 height 16
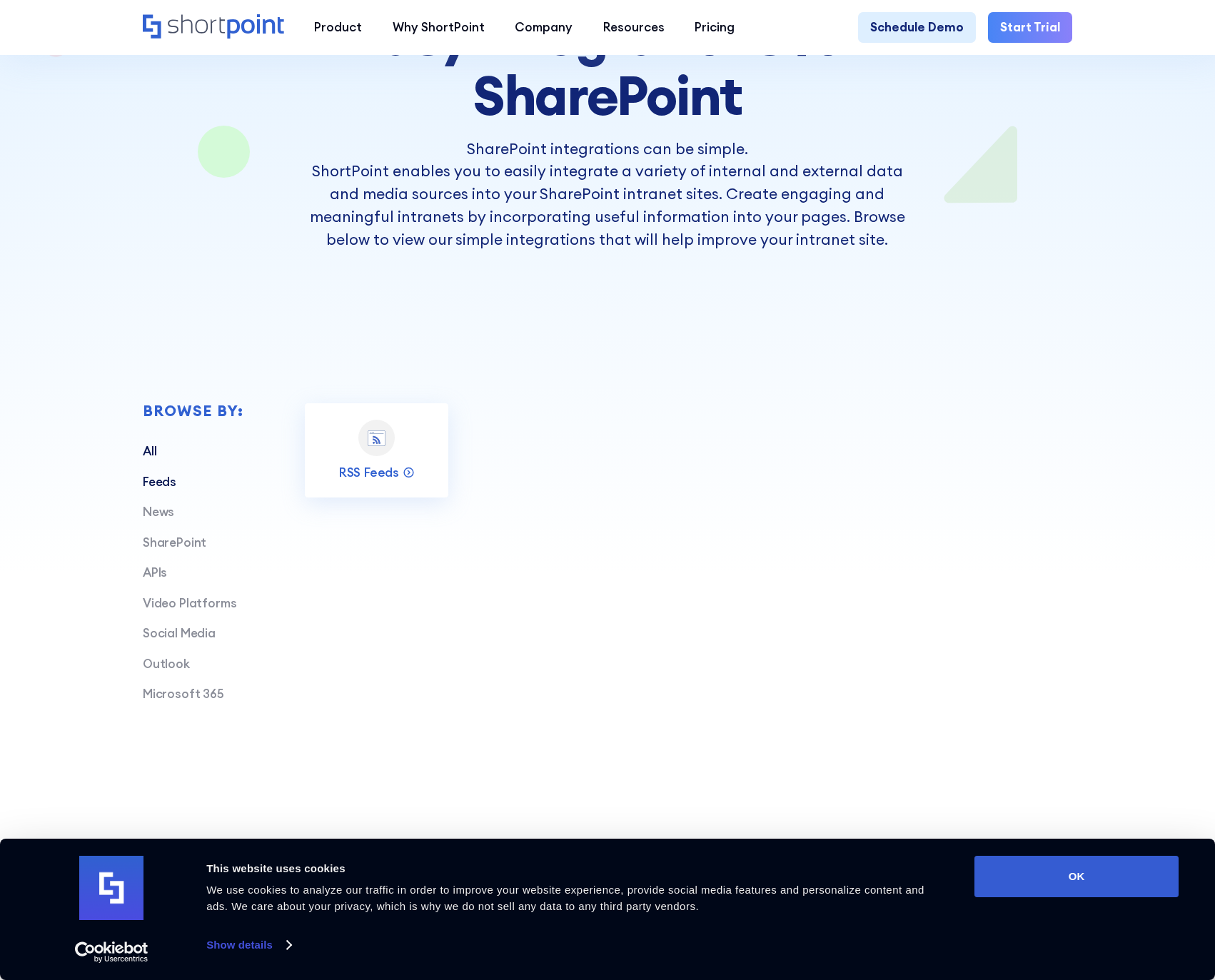
click at [148, 446] on link "All" at bounding box center [150, 451] width 14 height 16
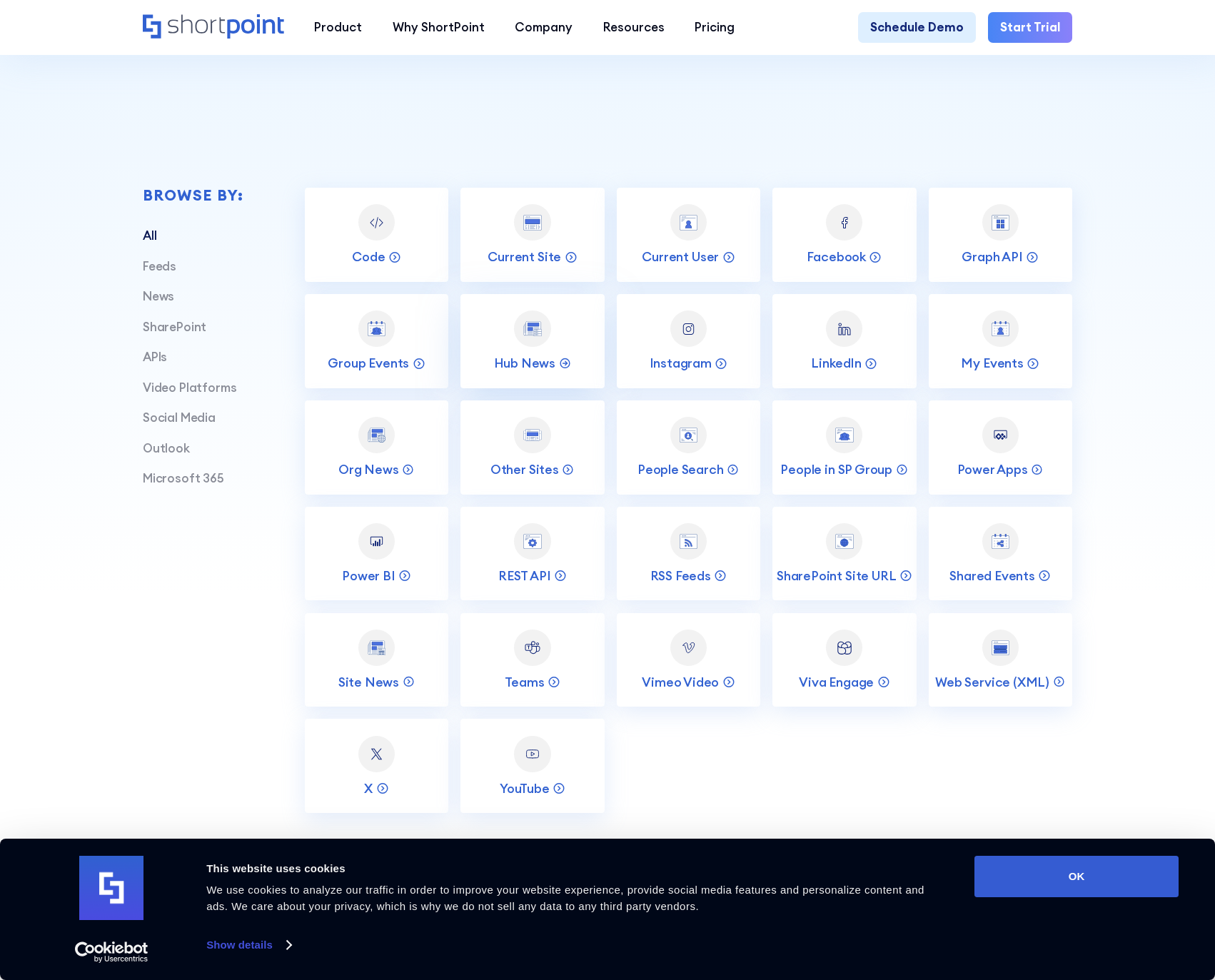
scroll to position [462, 0]
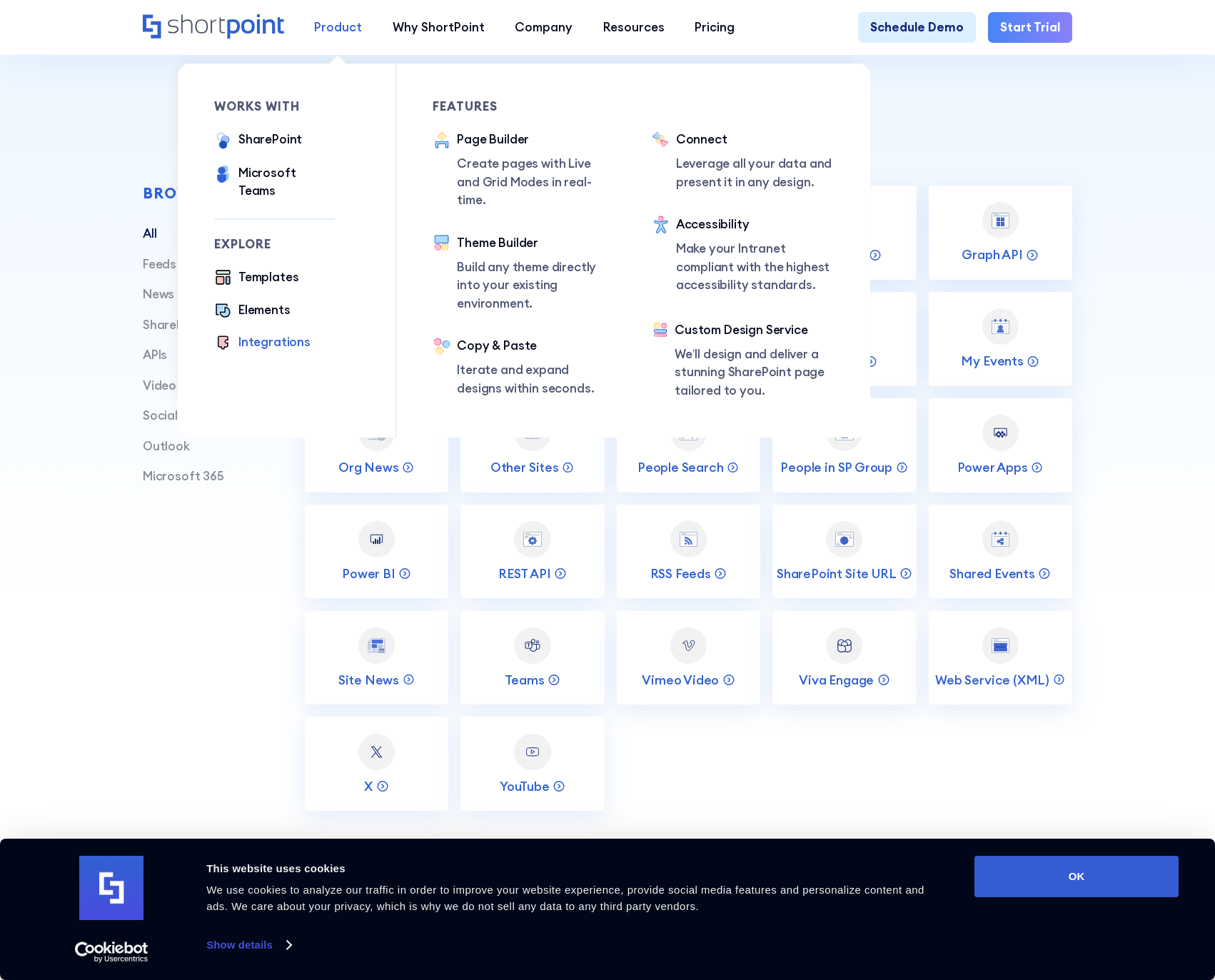
click at [354, 37] on link "Product" at bounding box center [338, 27] width 79 height 31
click at [704, 173] on p "Leverage all your data and present it in any design." at bounding box center [755, 173] width 158 height 37
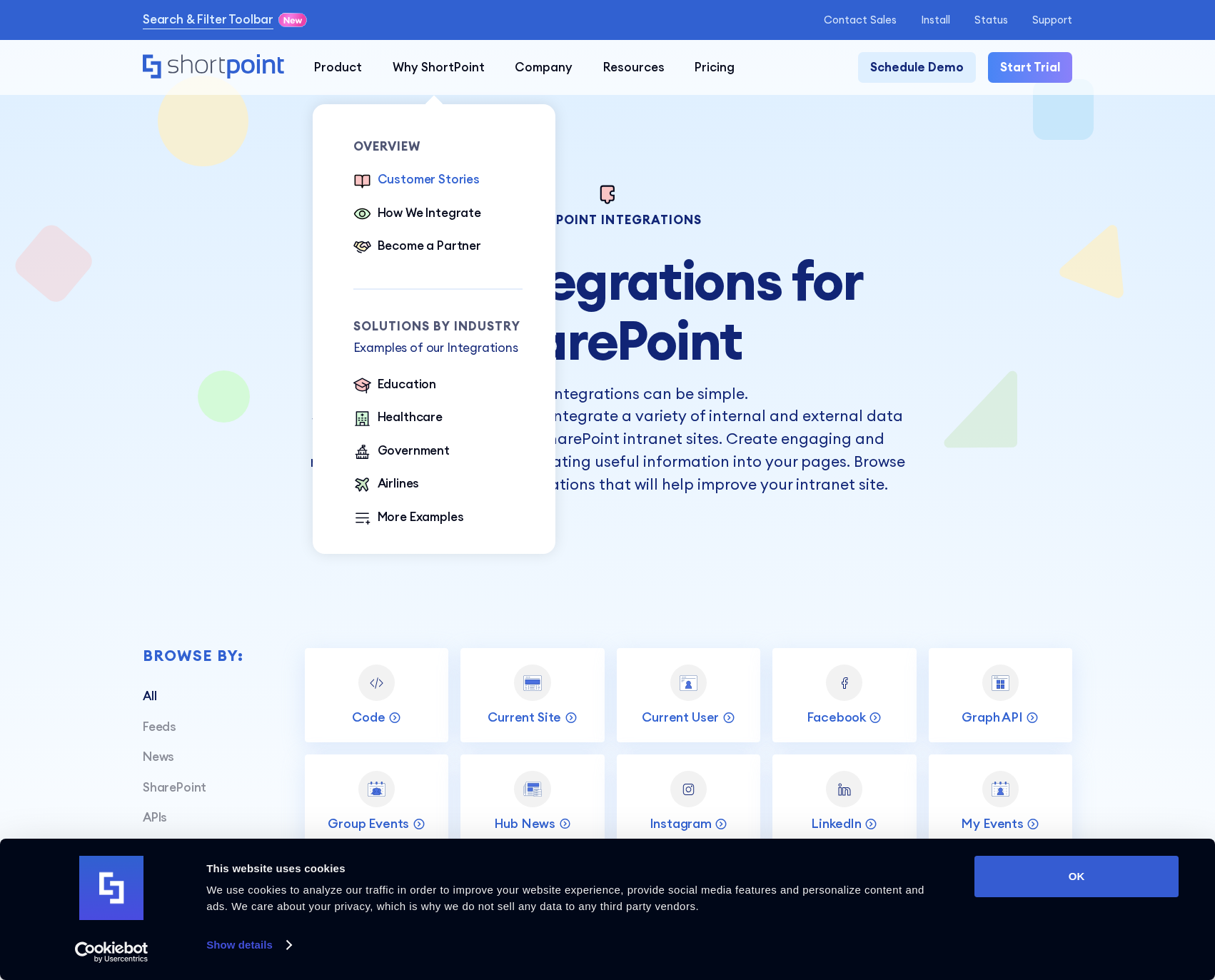
click at [409, 181] on div "Customer Stories" at bounding box center [429, 179] width 102 height 18
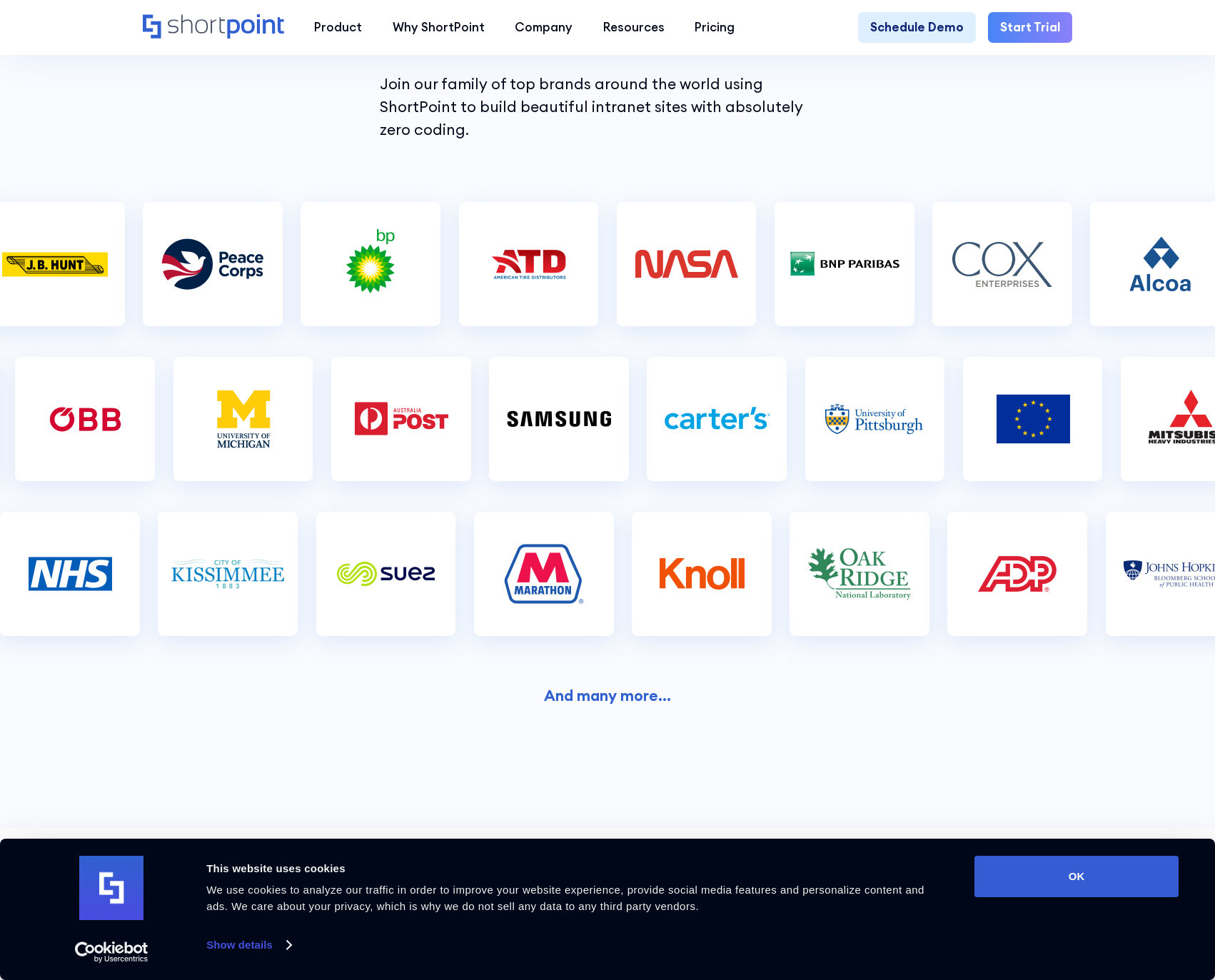
scroll to position [322, 0]
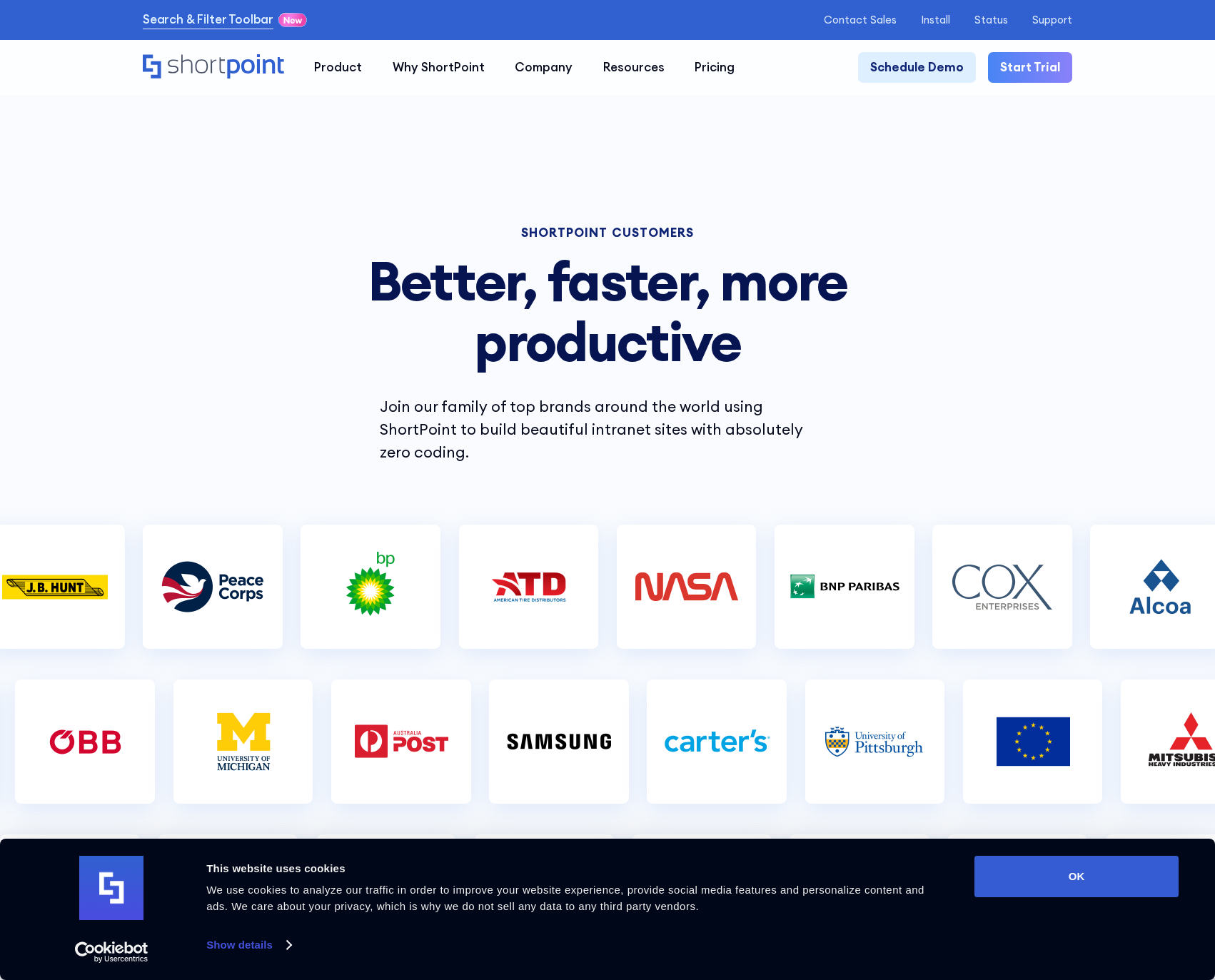
click at [487, 453] on section "SHORTPOINT CUSTOMERS Better, faster, more productive Join our family of top bra…" at bounding box center [607, 591] width 1215 height 1121
click at [359, 591] on img at bounding box center [371, 587] width 115 height 72
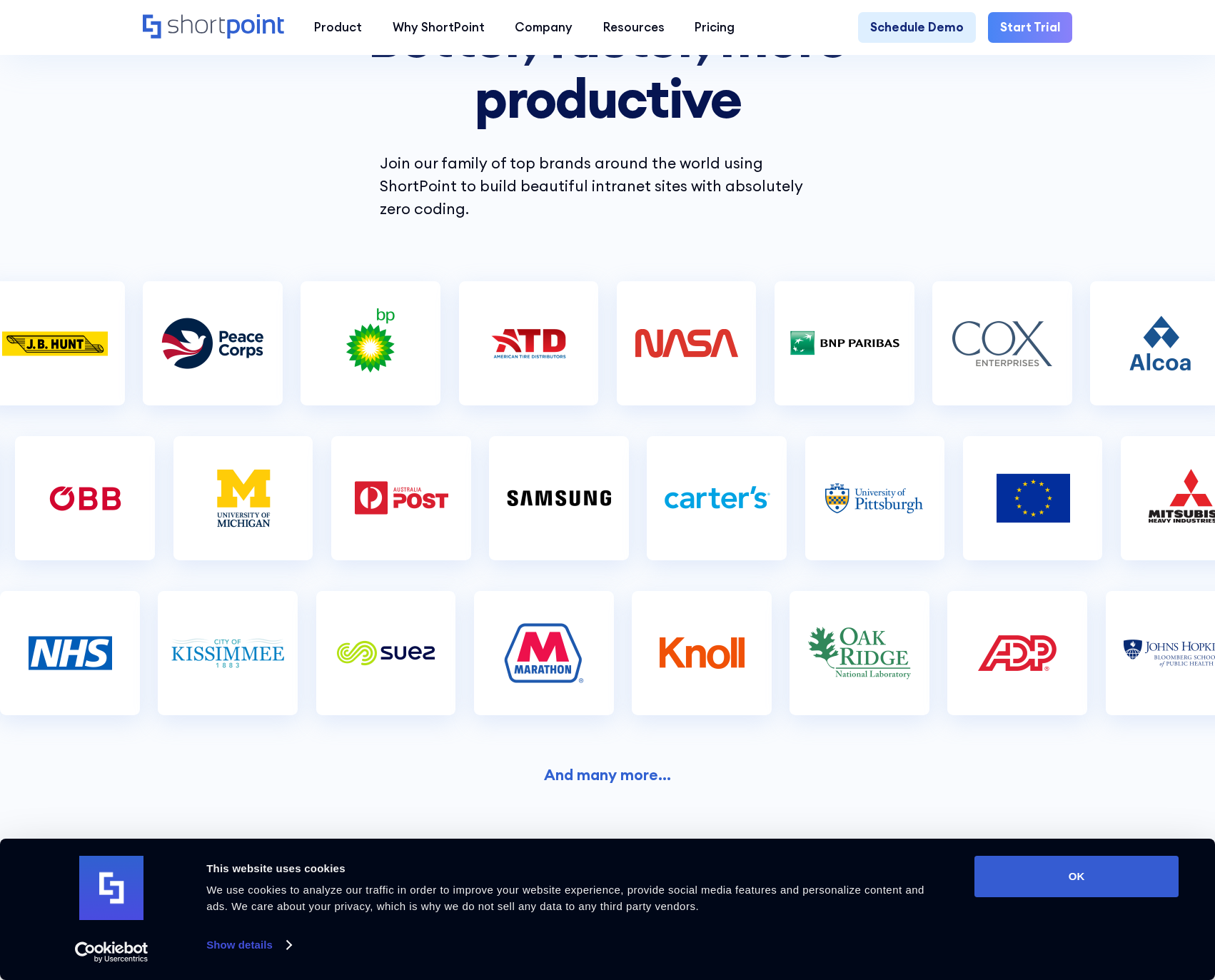
scroll to position [450, 0]
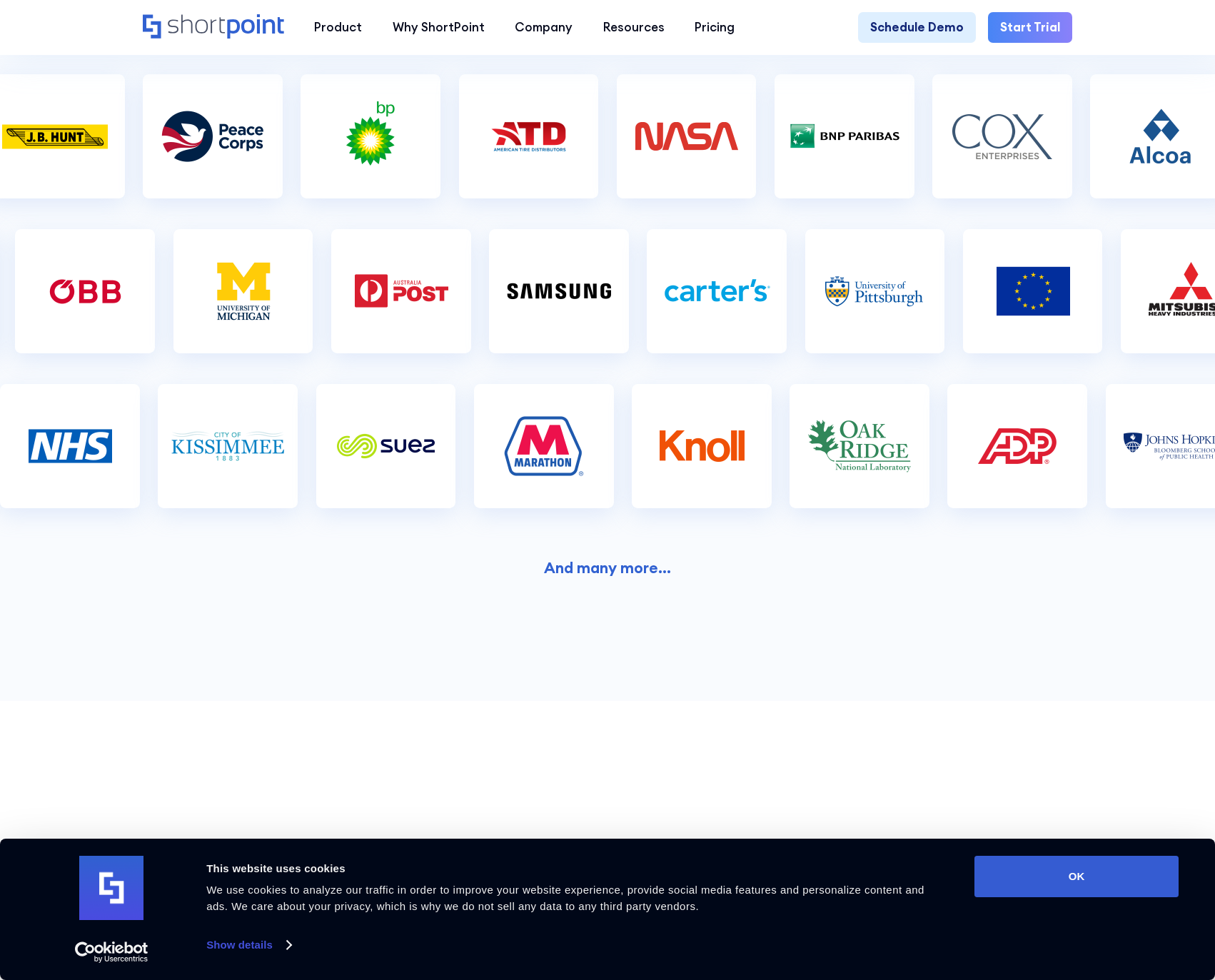
click at [636, 558] on strong "And many more..." at bounding box center [608, 568] width 127 height 19
click at [690, 449] on img at bounding box center [702, 447] width 115 height 72
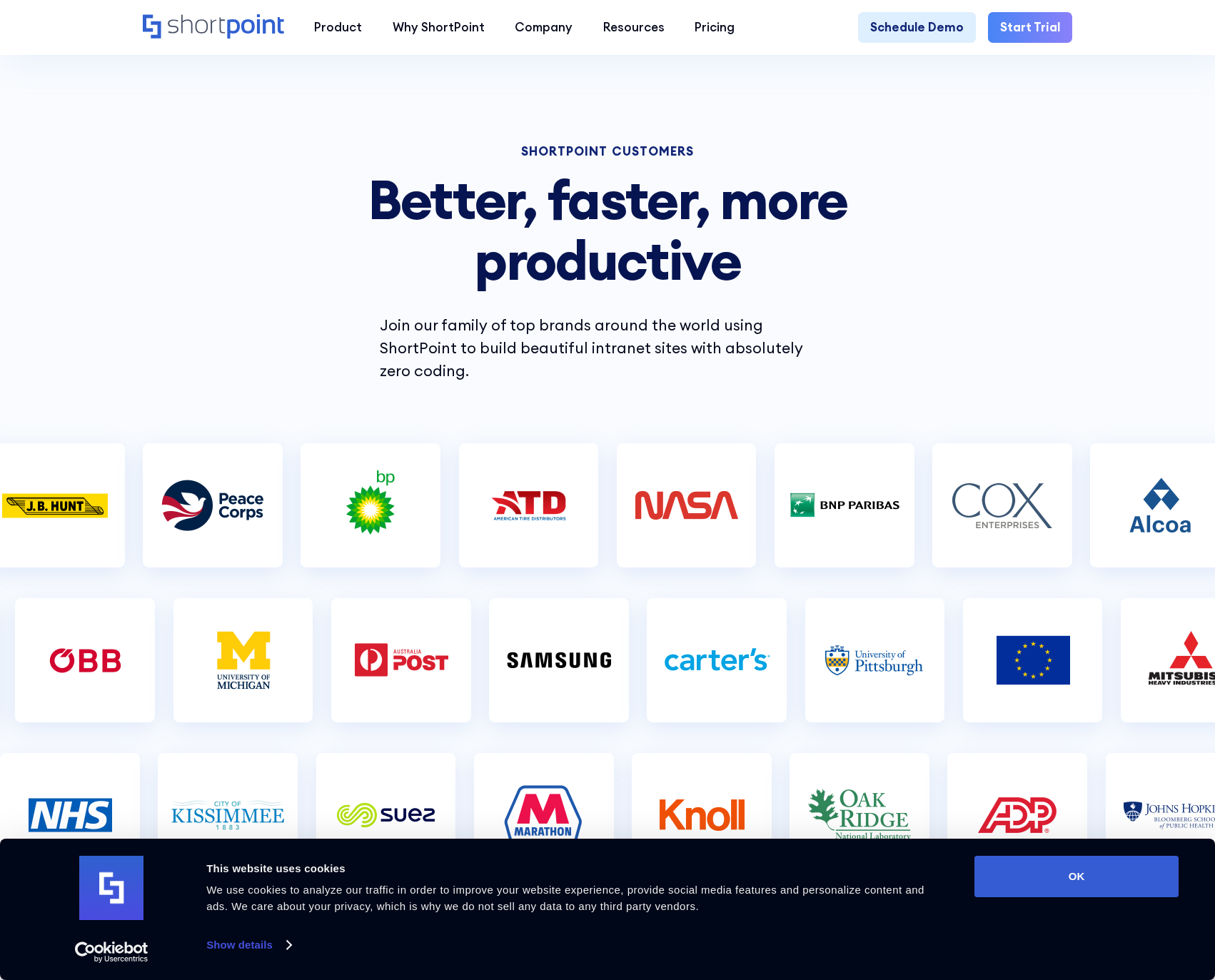
scroll to position [0, 0]
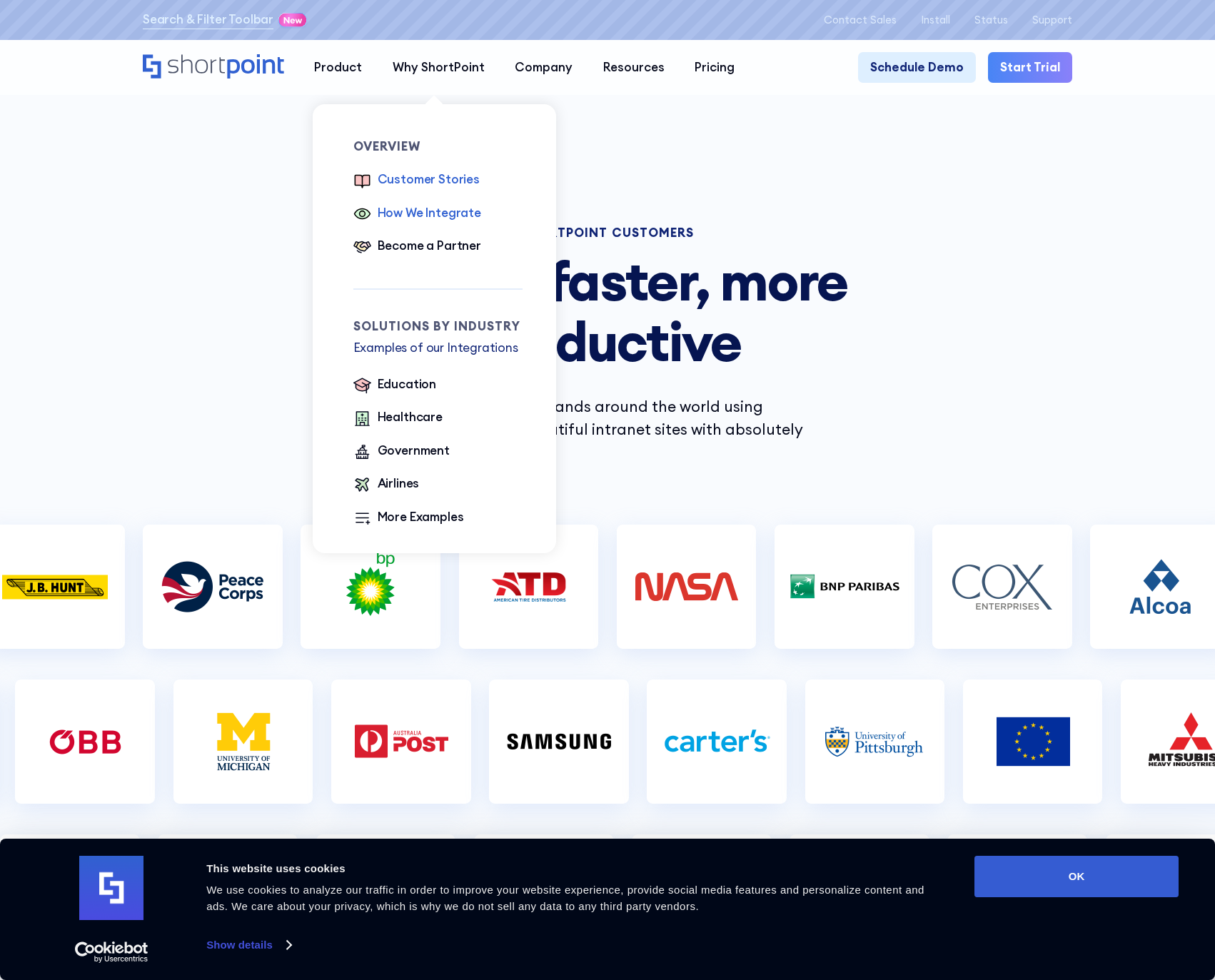
click at [413, 213] on div "How We Integrate" at bounding box center [430, 213] width 103 height 18
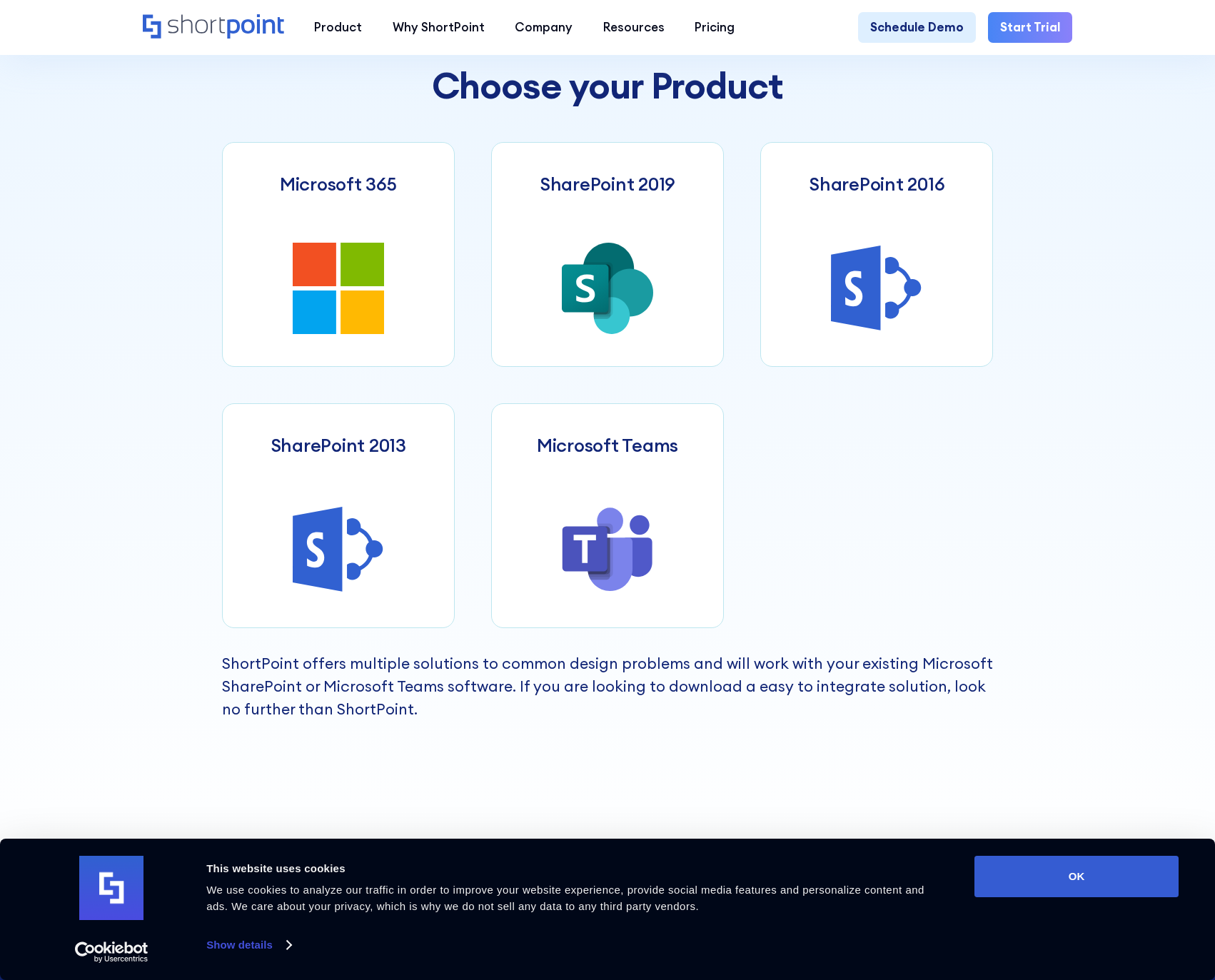
scroll to position [667, 0]
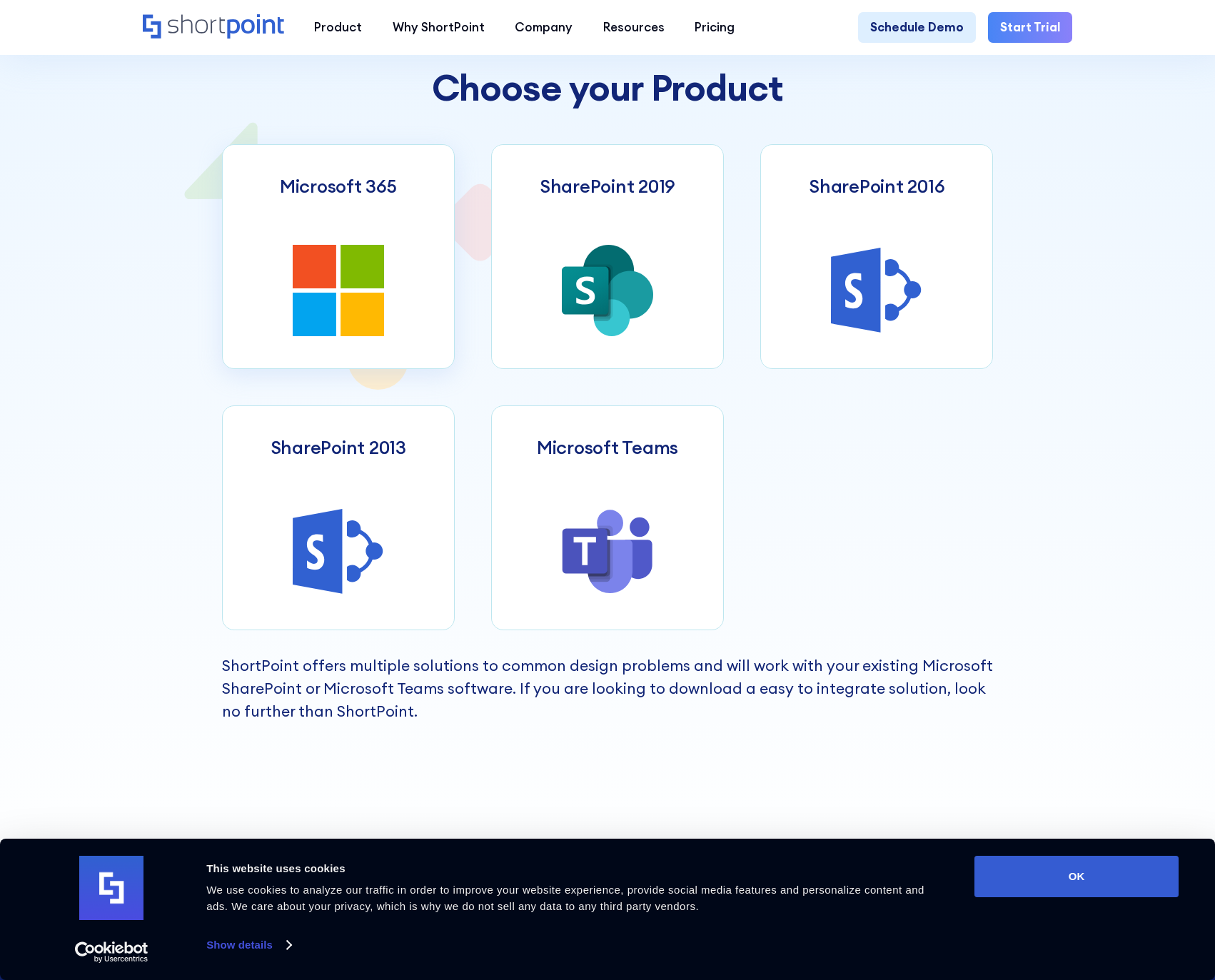
click at [403, 307] on link "Microsoft 365" at bounding box center [338, 256] width 232 height 225
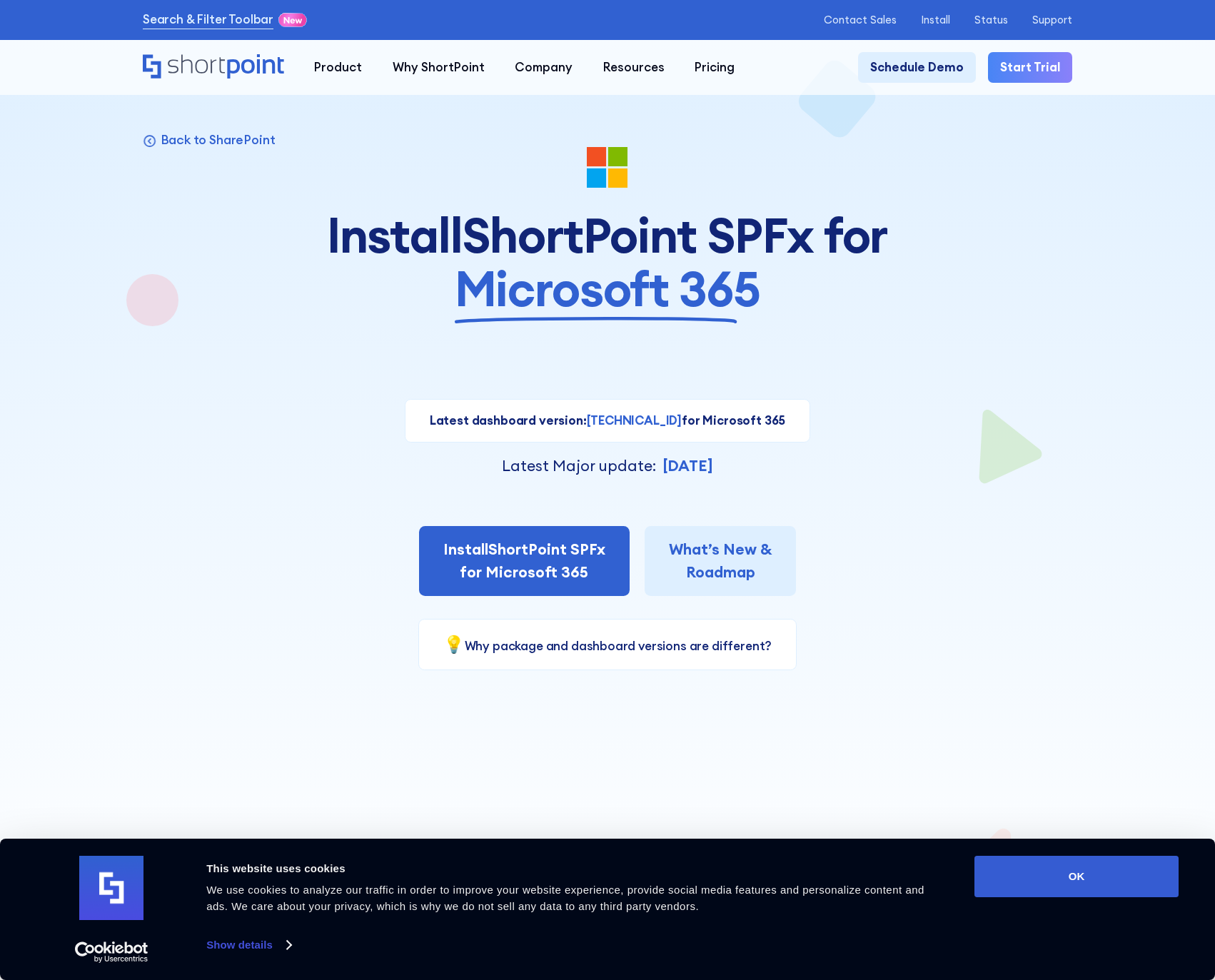
scroll to position [13, 0]
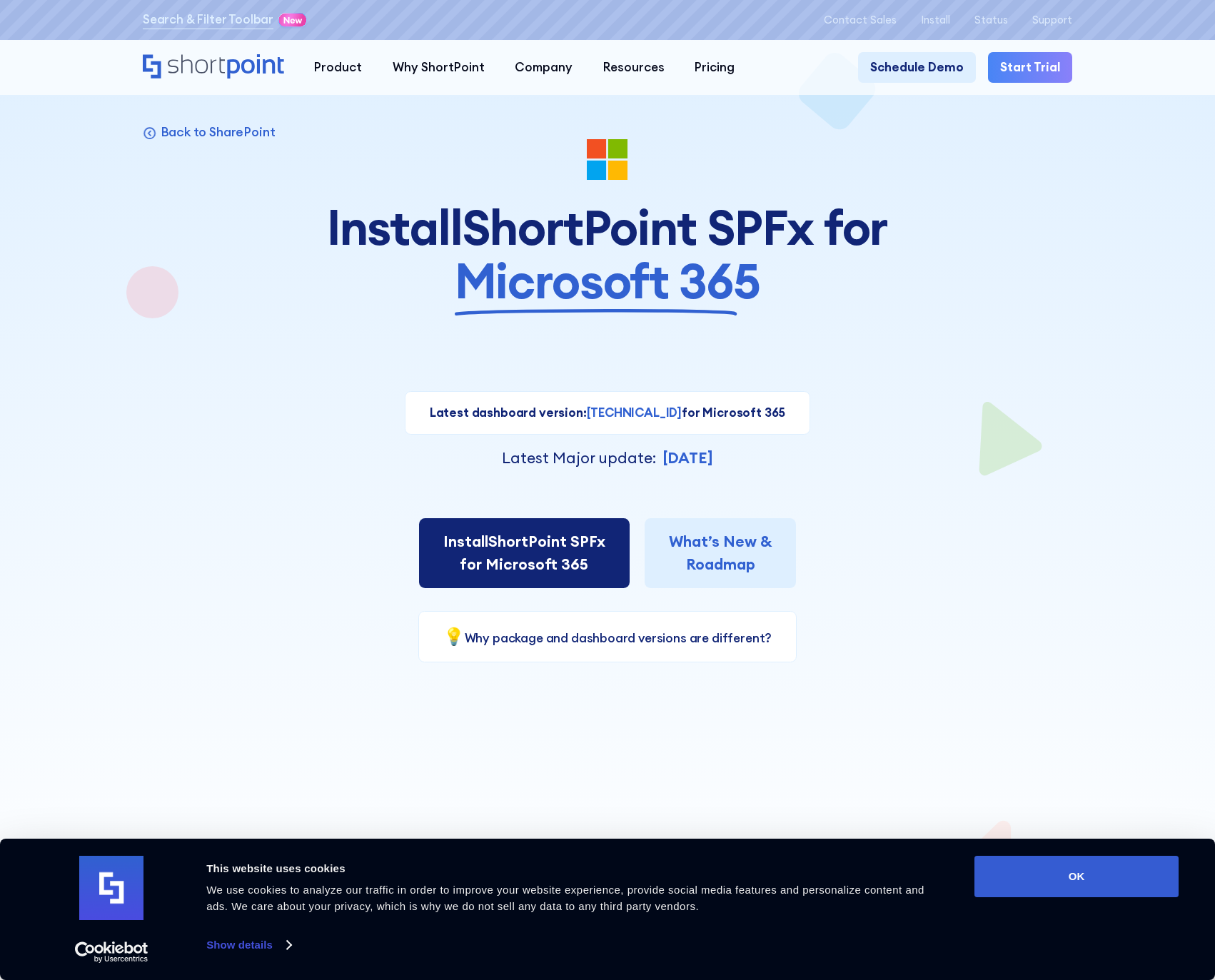
click at [527, 549] on link "Install ShortPoint SPFx for Microsoft 365" at bounding box center [524, 553] width 211 height 70
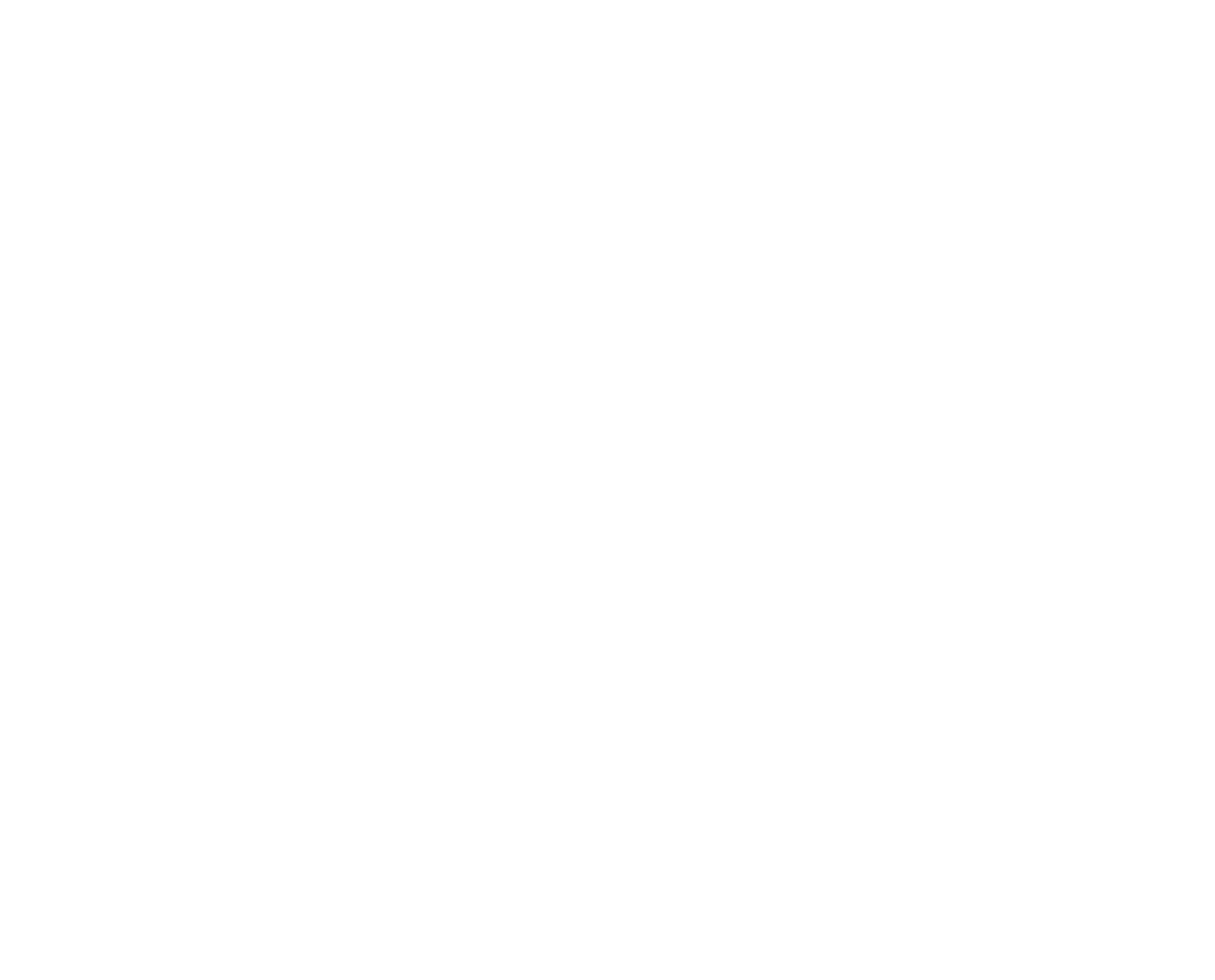
select select "Microsoft 365"
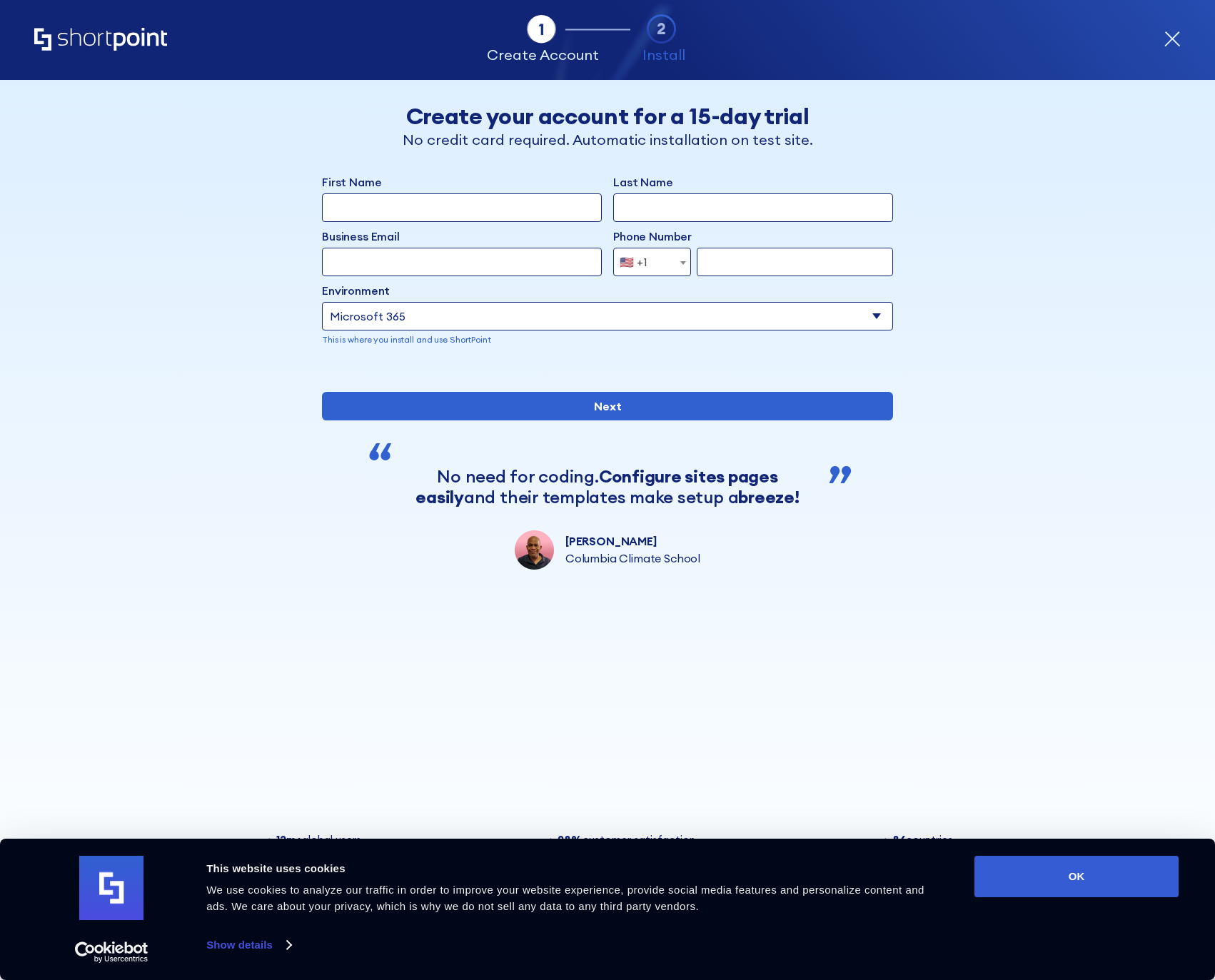
drag, startPoint x: 586, startPoint y: 534, endPoint x: 656, endPoint y: 531, distance: 70.1
click at [656, 508] on div "No need for coding. Configure sites pages easily and their templates make setup…" at bounding box center [608, 487] width 420 height 41
click at [706, 317] on select "Select an environment Microsoft 365 SharePoint Online SharePoint 2019 (On-Premi…" at bounding box center [608, 316] width 571 height 29
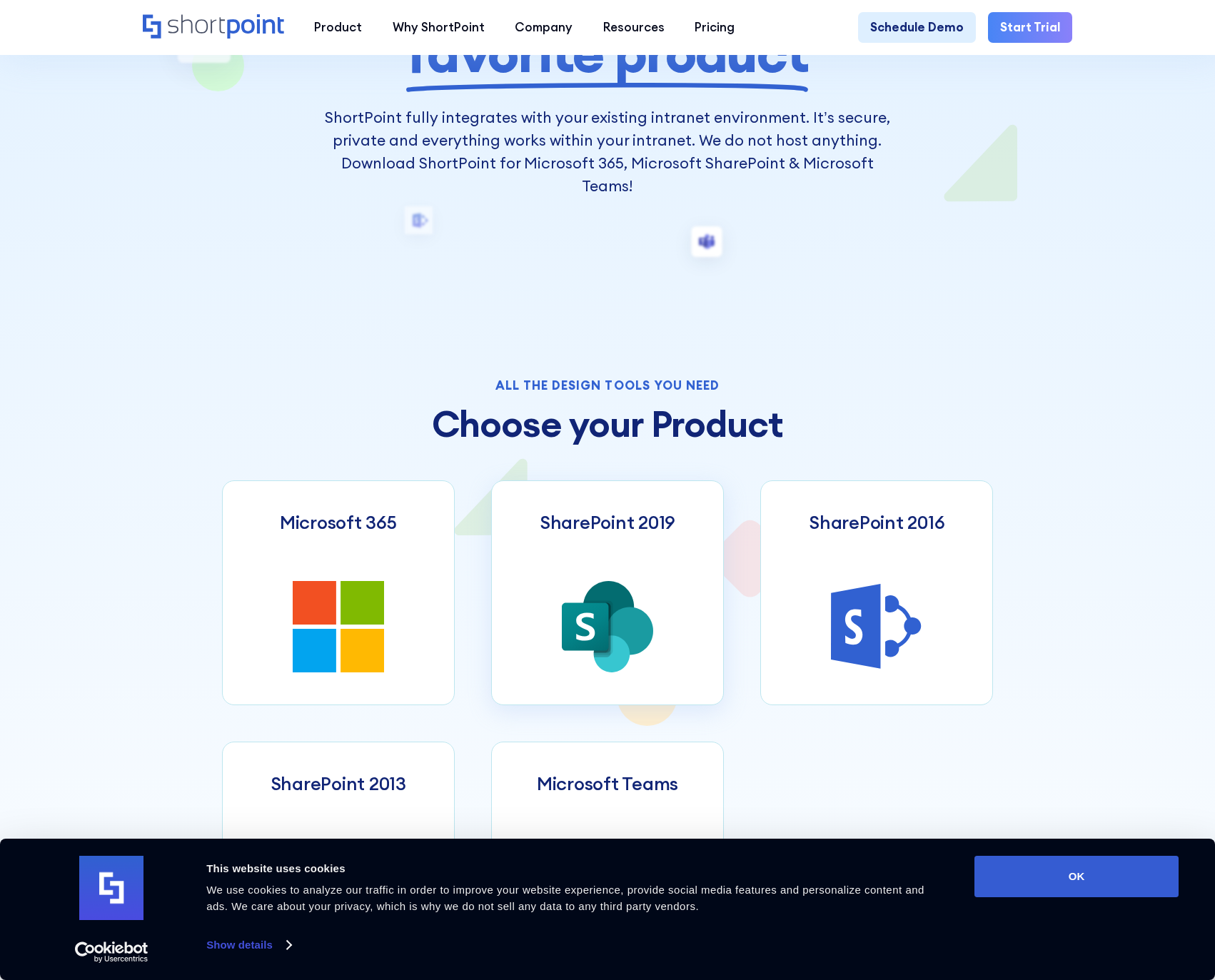
scroll to position [333, 0]
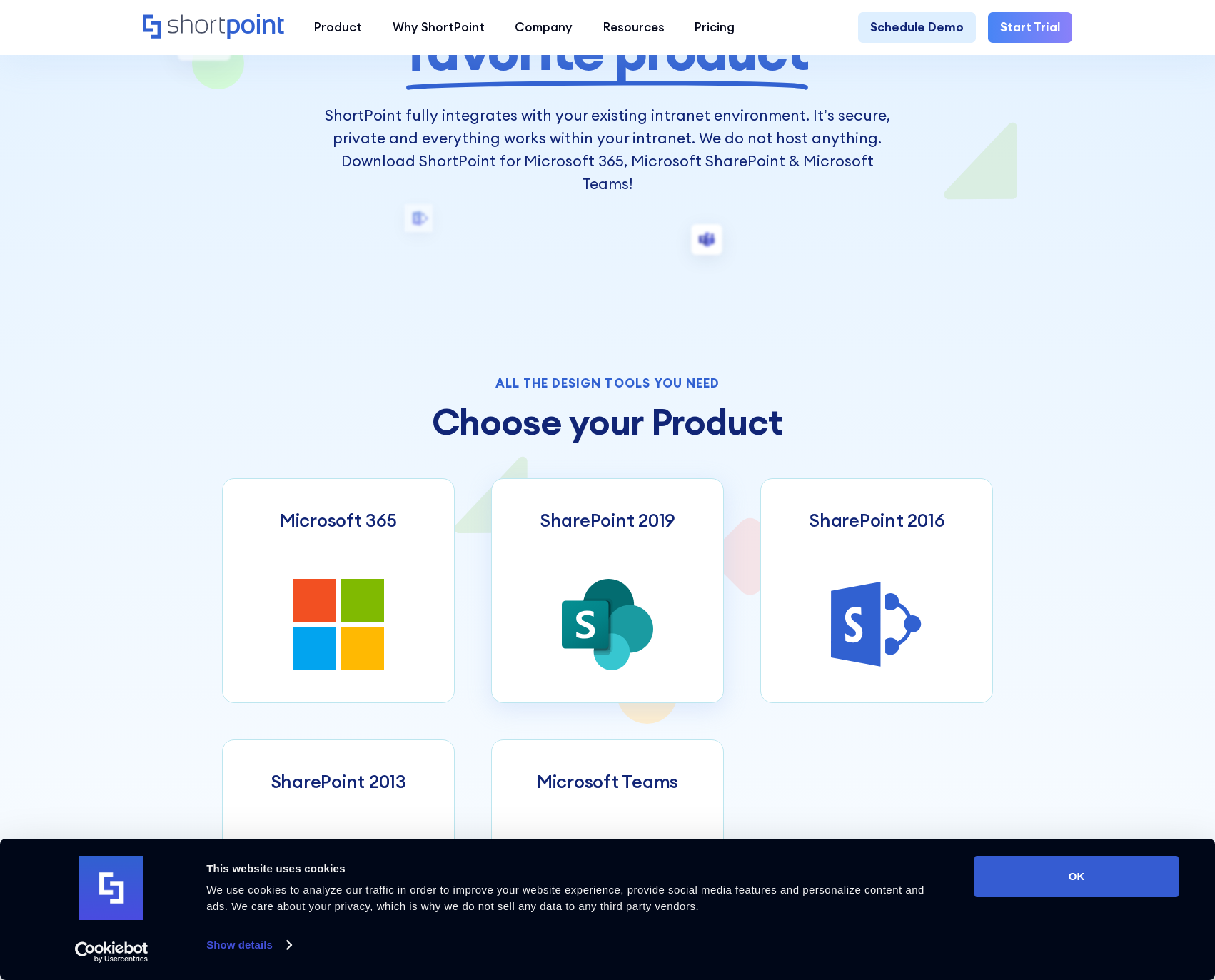
click at [601, 555] on link "SharePoint 2019" at bounding box center [607, 590] width 232 height 225
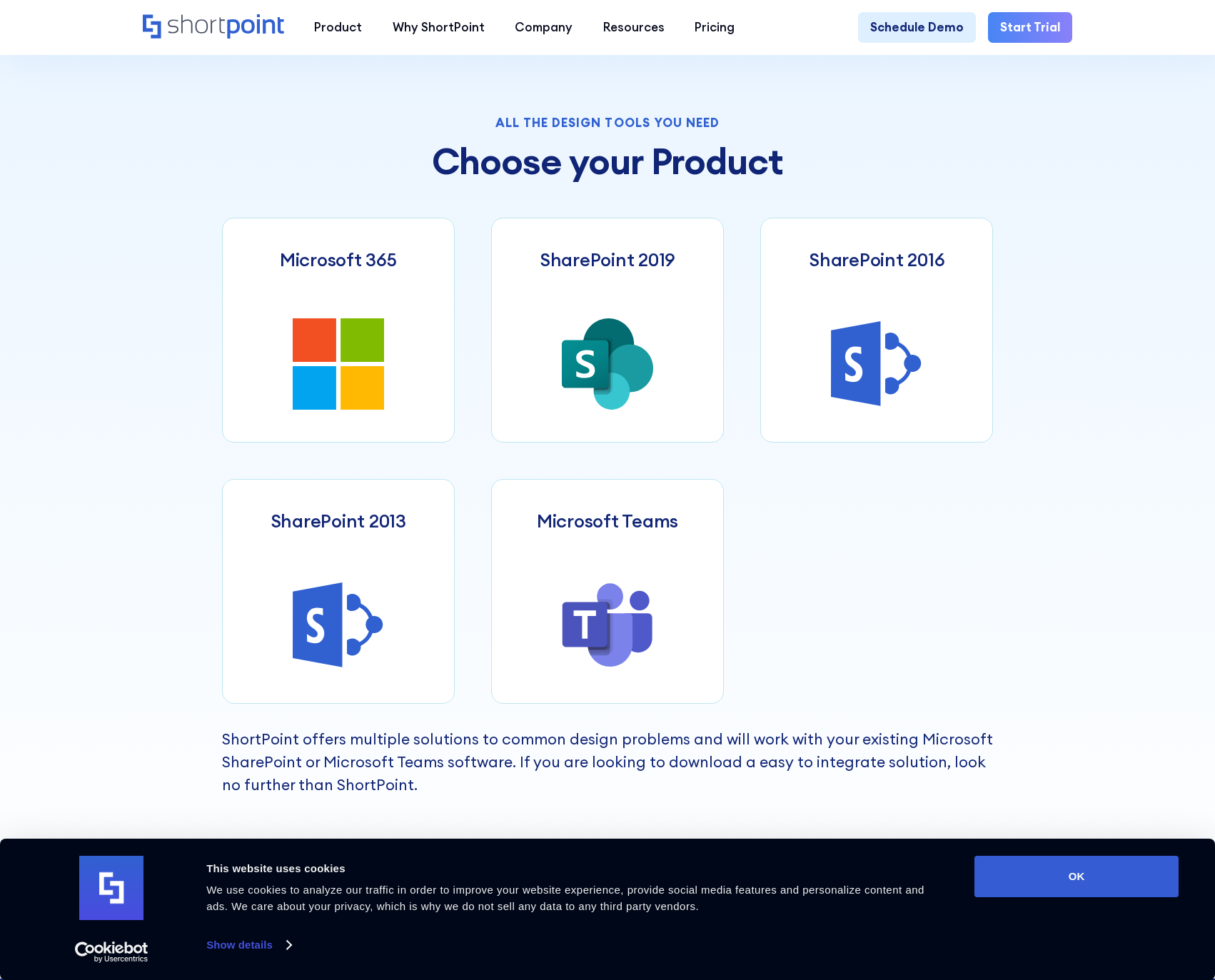
scroll to position [598, 0]
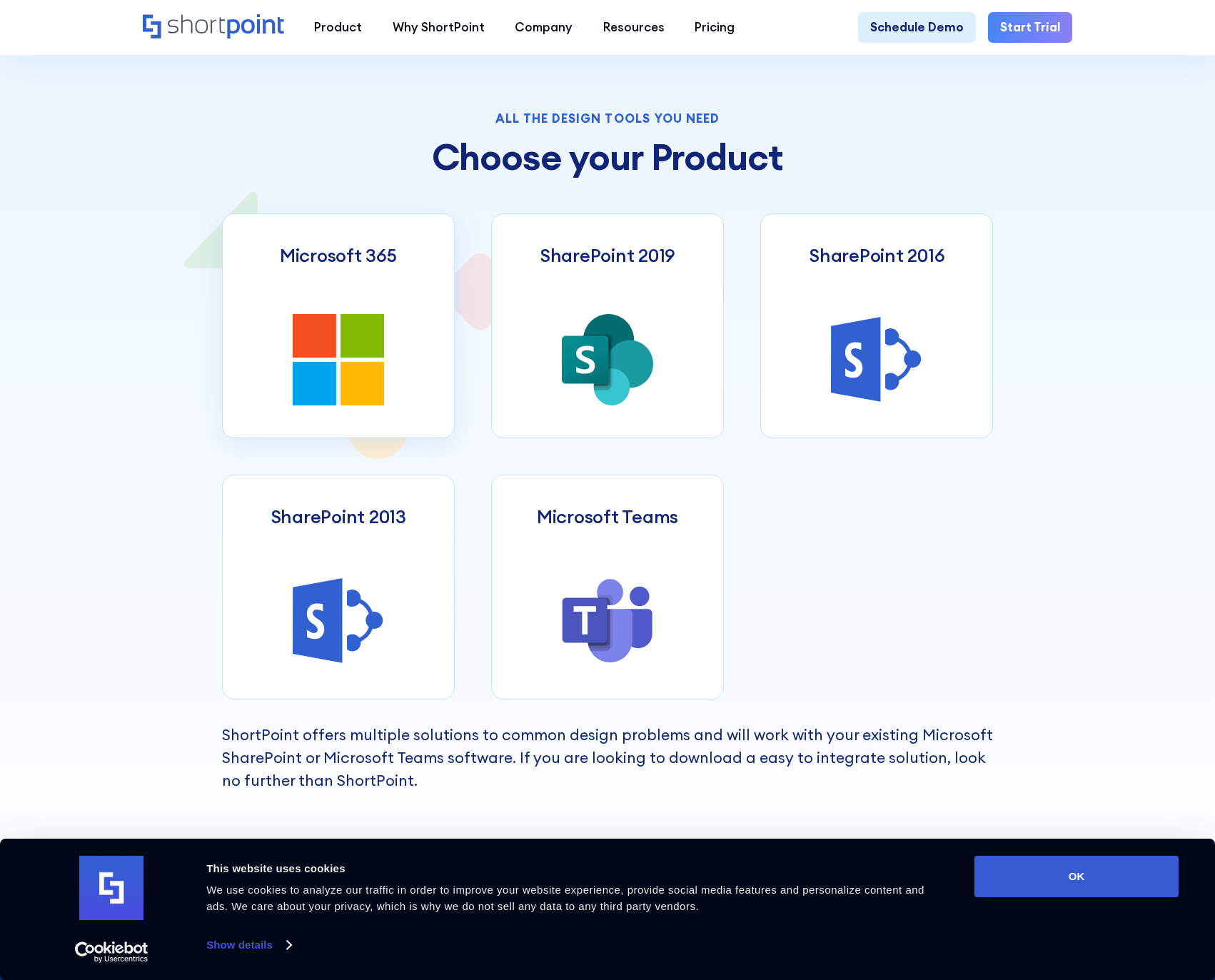
click at [384, 383] on link "Microsoft 365" at bounding box center [338, 325] width 232 height 225
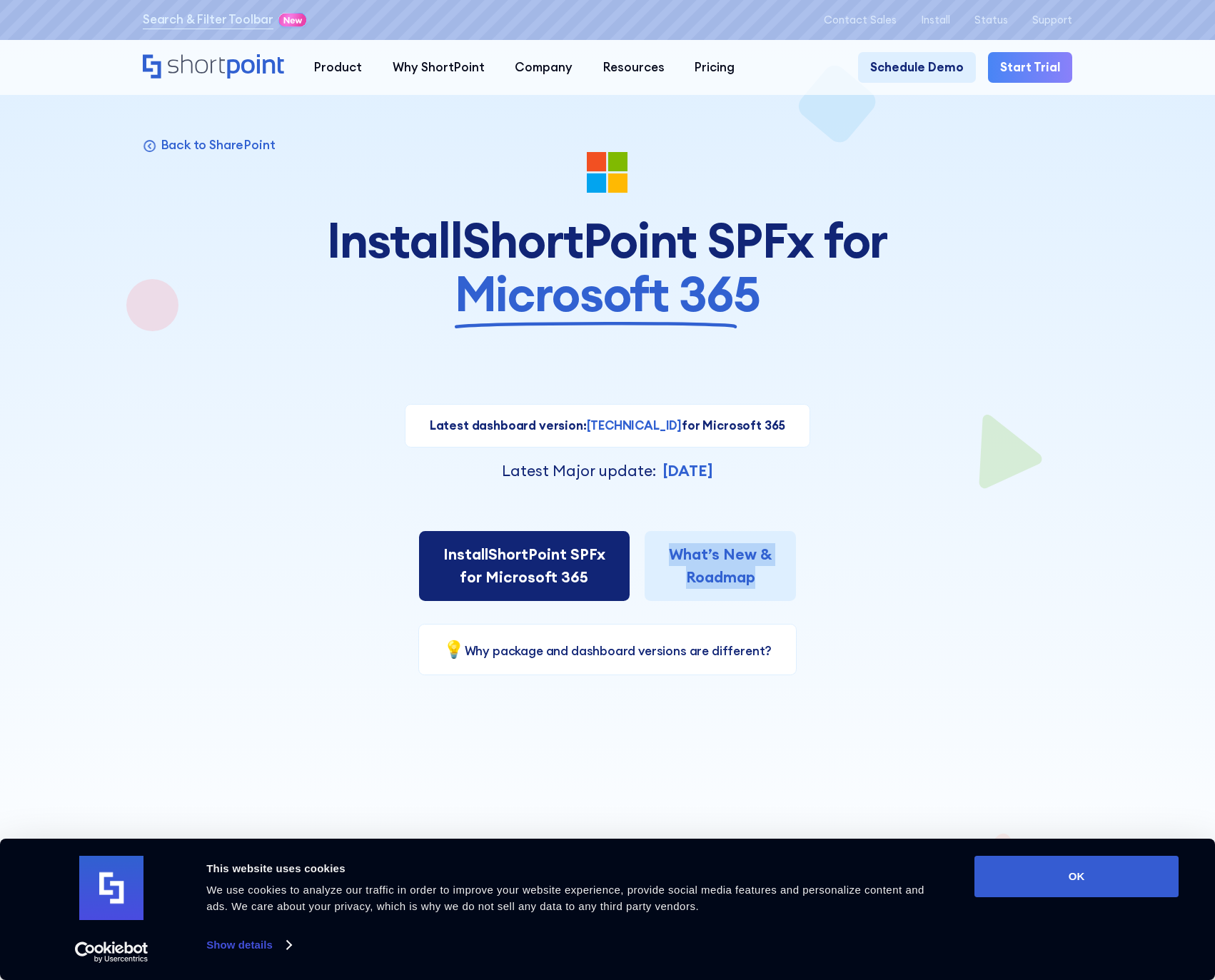
click at [532, 567] on link "Install ShortPoint SPFx for Microsoft 365" at bounding box center [524, 566] width 211 height 70
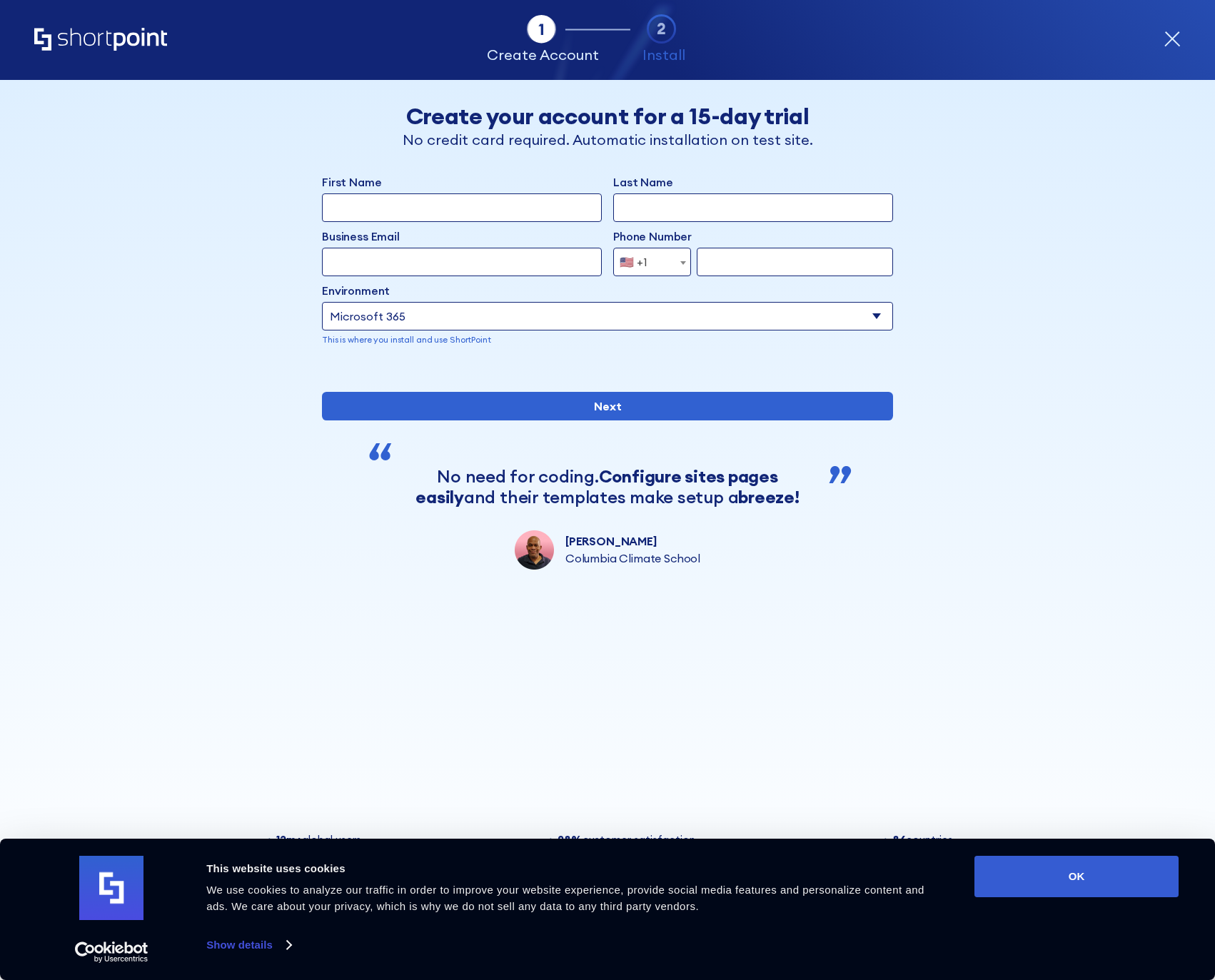
click at [579, 321] on select "Select an environment Microsoft 365 SharePoint Online SharePoint 2019 (On-Premi…" at bounding box center [608, 316] width 571 height 29
click at [322, 301] on select "Select an environment Microsoft 365 SharePoint Online SharePoint 2019 (On-Premi…" at bounding box center [608, 316] width 571 height 29
click at [376, 317] on select "Select an environment Microsoft 365 SharePoint Online SharePoint 2019 (On-Premi…" at bounding box center [608, 316] width 571 height 29
select select "Microsoft 365"
click at [322, 301] on select "Select an environment Microsoft 365 SharePoint Online SharePoint 2019 (On-Premi…" at bounding box center [608, 316] width 571 height 29
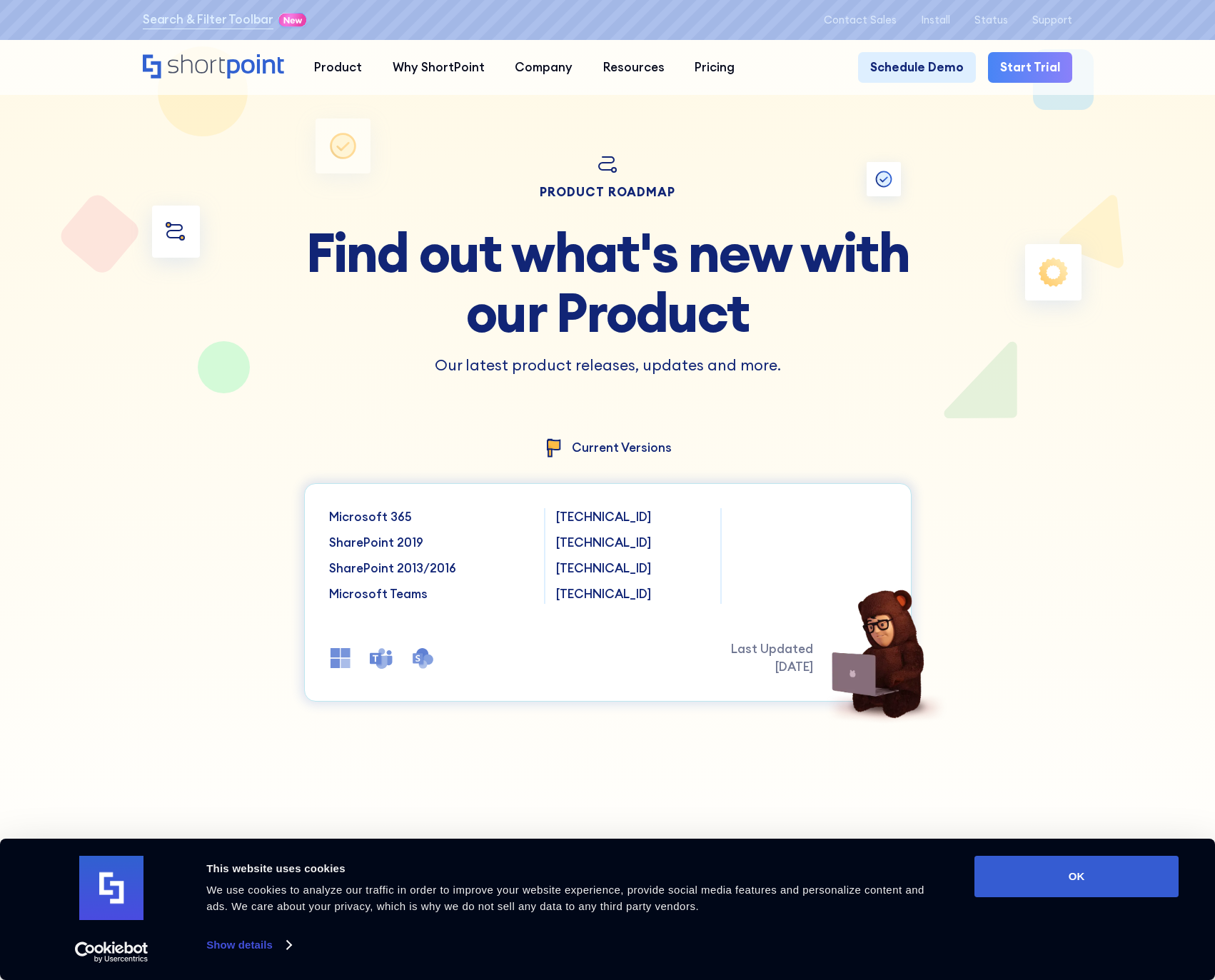
click at [374, 514] on p "Microsoft 365" at bounding box center [431, 517] width 204 height 18
drag, startPoint x: 372, startPoint y: 516, endPoint x: 399, endPoint y: 531, distance: 30.9
click at [389, 527] on div "Microsoft 365 SharePoint 2019 SharePoint 2013/2016 Microsoft Teams" at bounding box center [431, 556] width 204 height 95
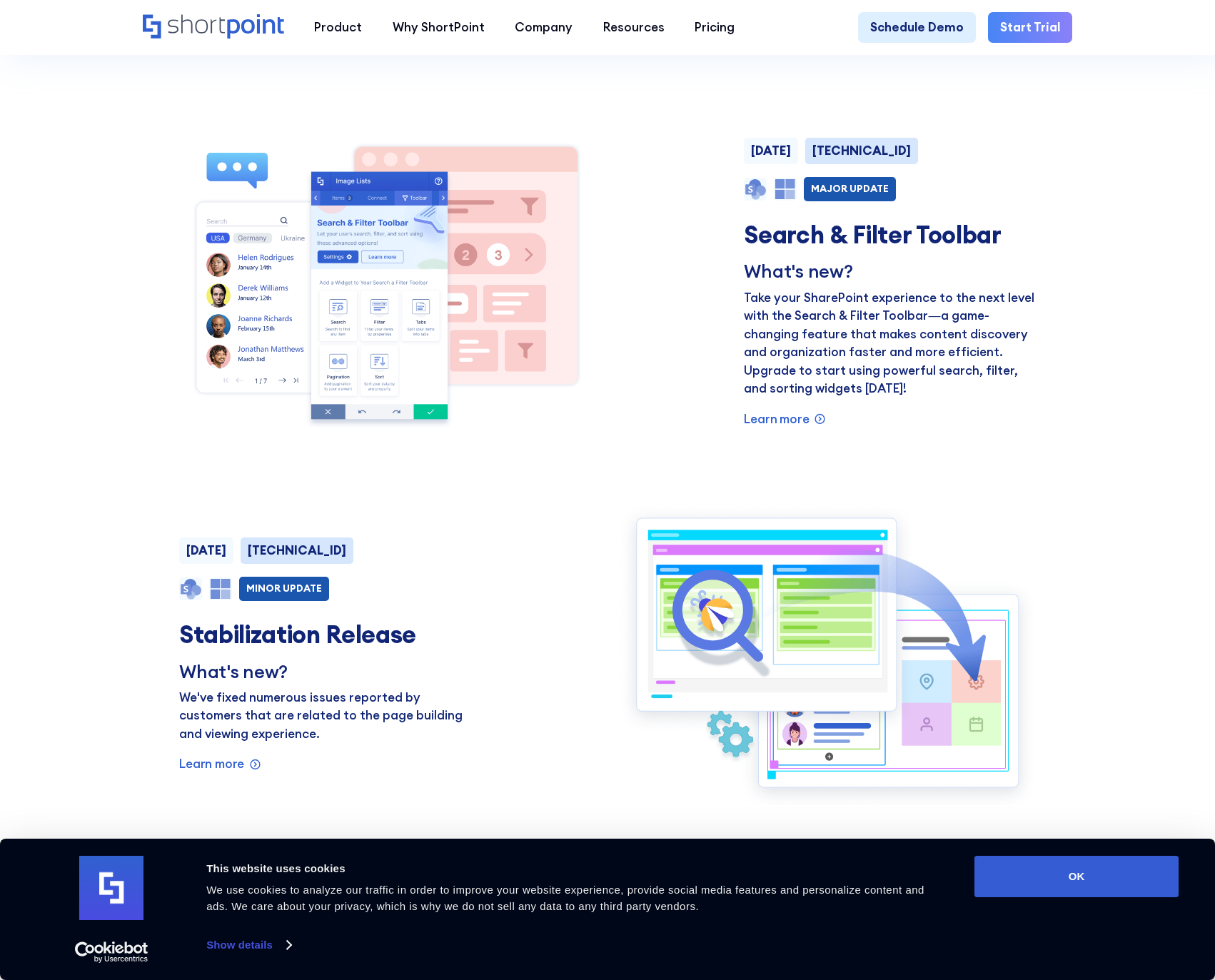
scroll to position [1072, 0]
drag, startPoint x: 835, startPoint y: 322, endPoint x: 937, endPoint y: 317, distance: 102.1
click at [938, 317] on p "Take your SharePoint experience to the next level with the Search & Filter Tool…" at bounding box center [890, 342] width 291 height 109
click at [937, 317] on p "Take your SharePoint experience to the next level with the Search & Filter Tool…" at bounding box center [890, 342] width 291 height 109
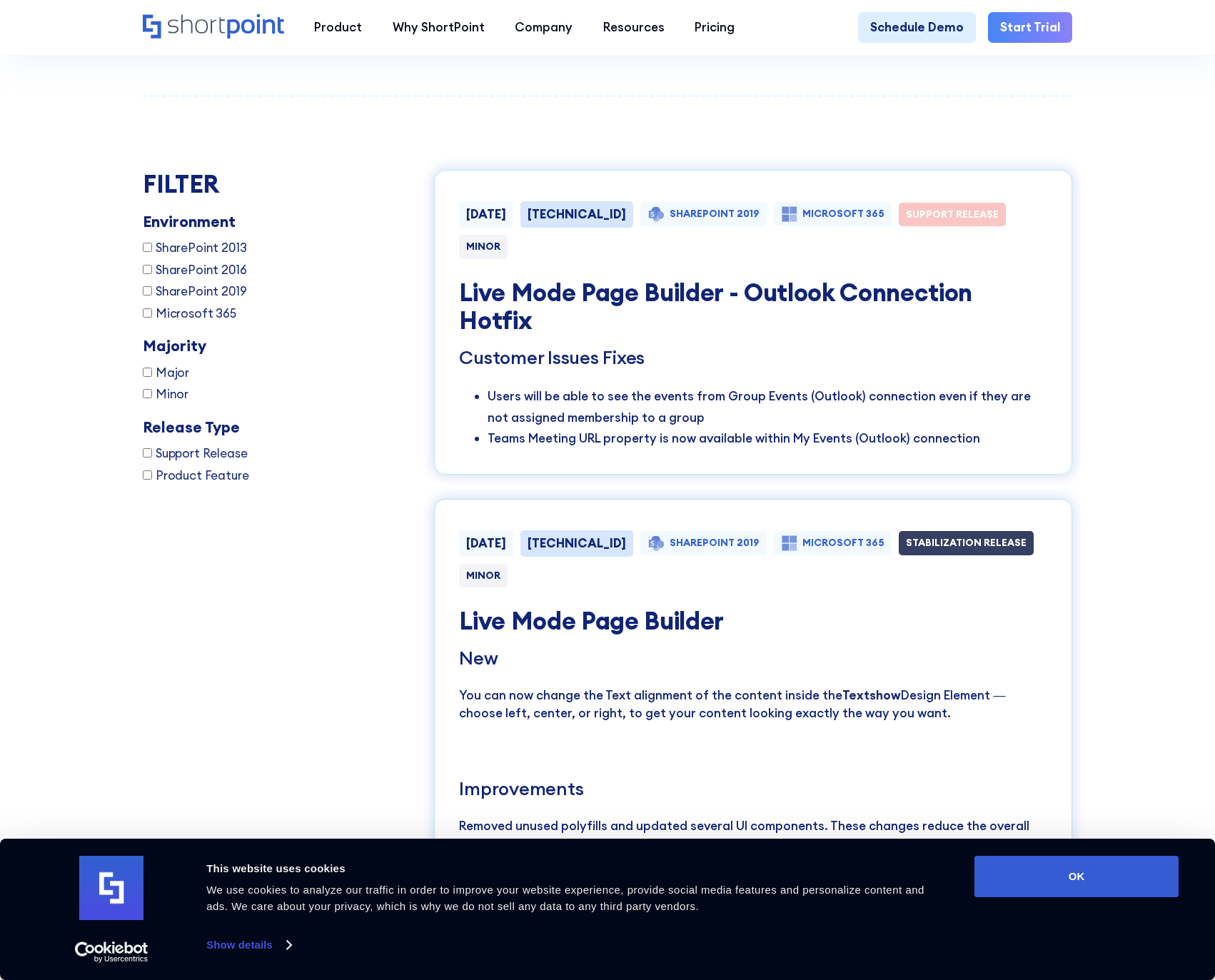
scroll to position [2279, 0]
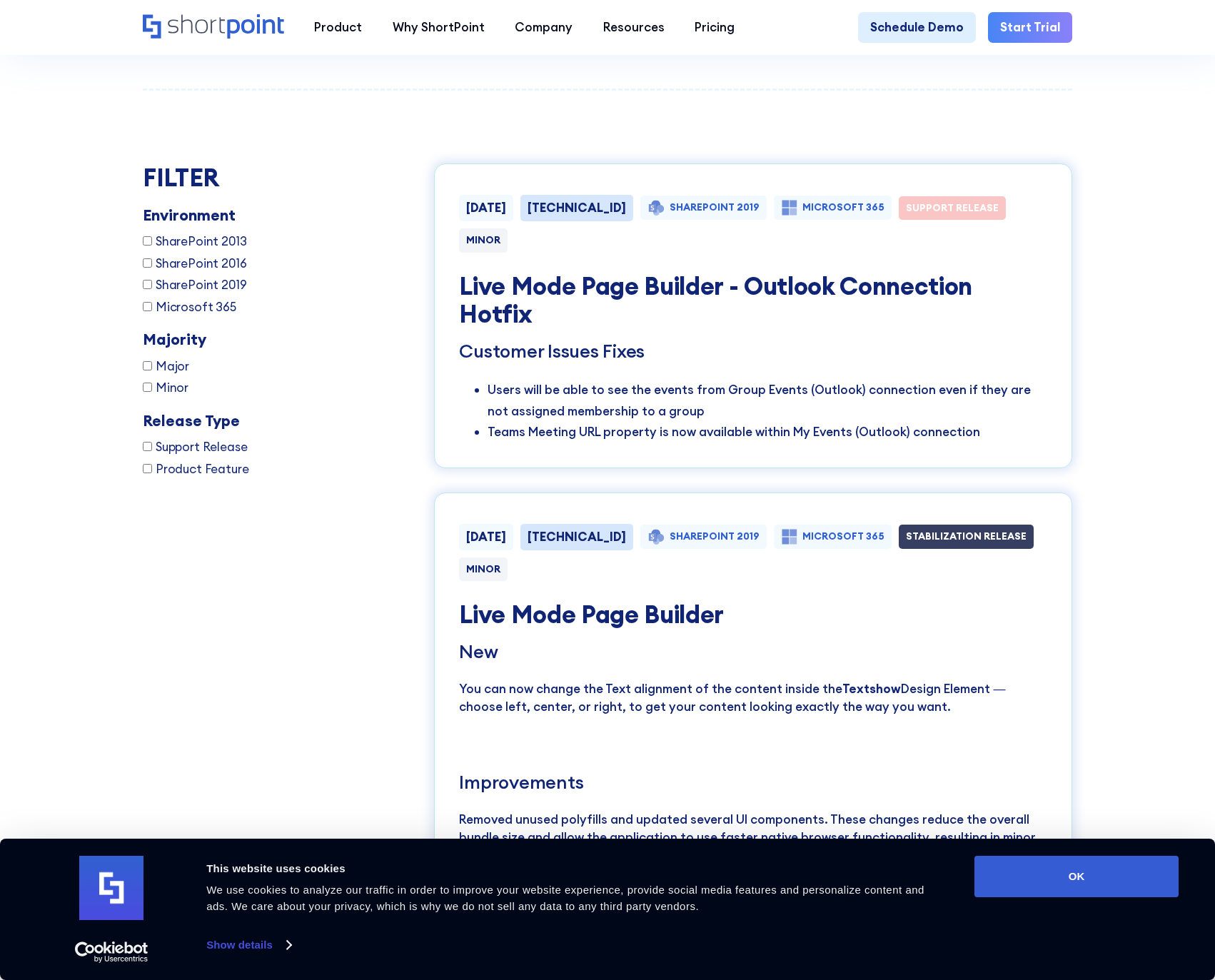
click at [151, 364] on input "Major" at bounding box center [147, 366] width 10 height 10
checkbox input "true"
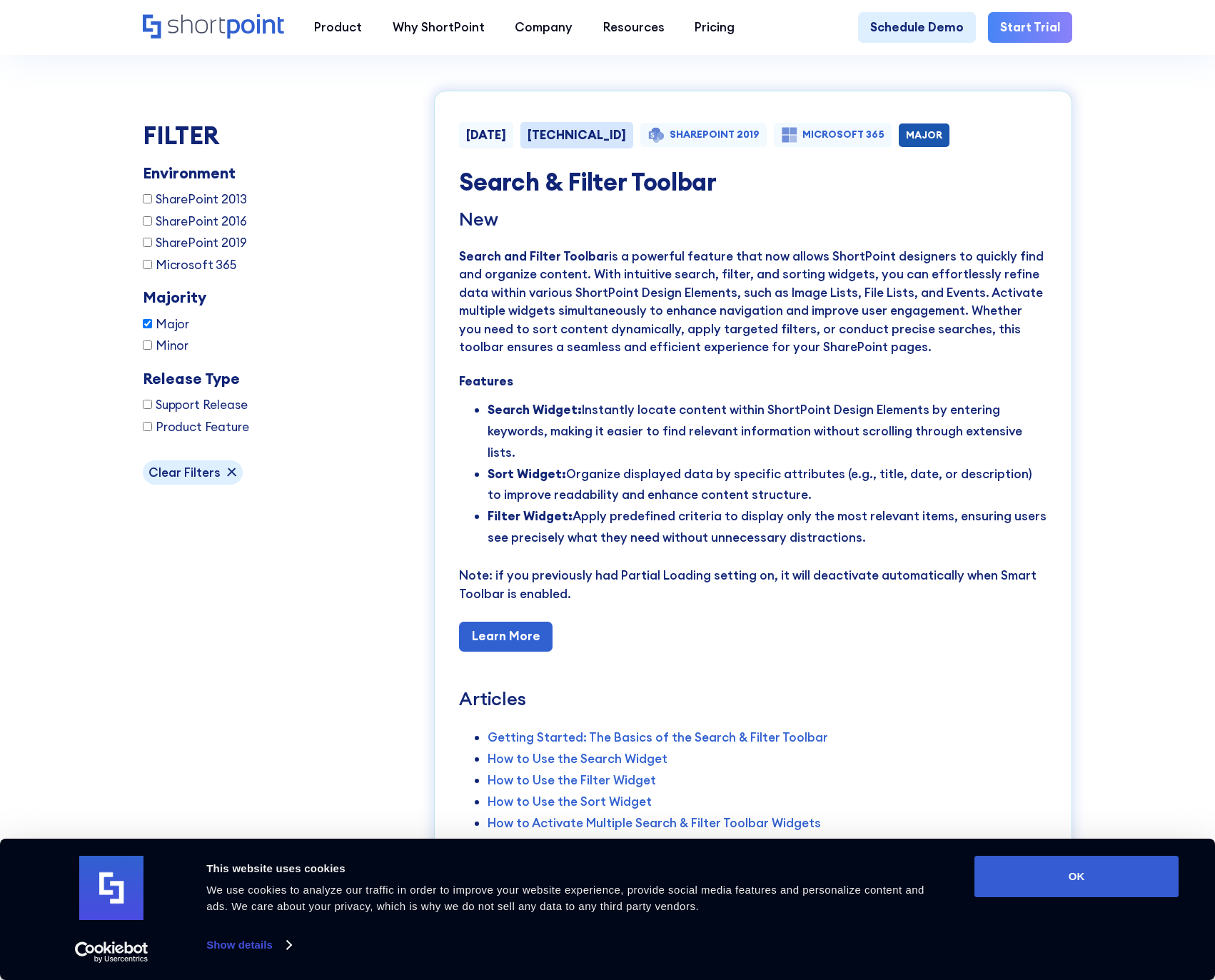
scroll to position [2370, 0]
